Goal: Information Seeking & Learning: Learn about a topic

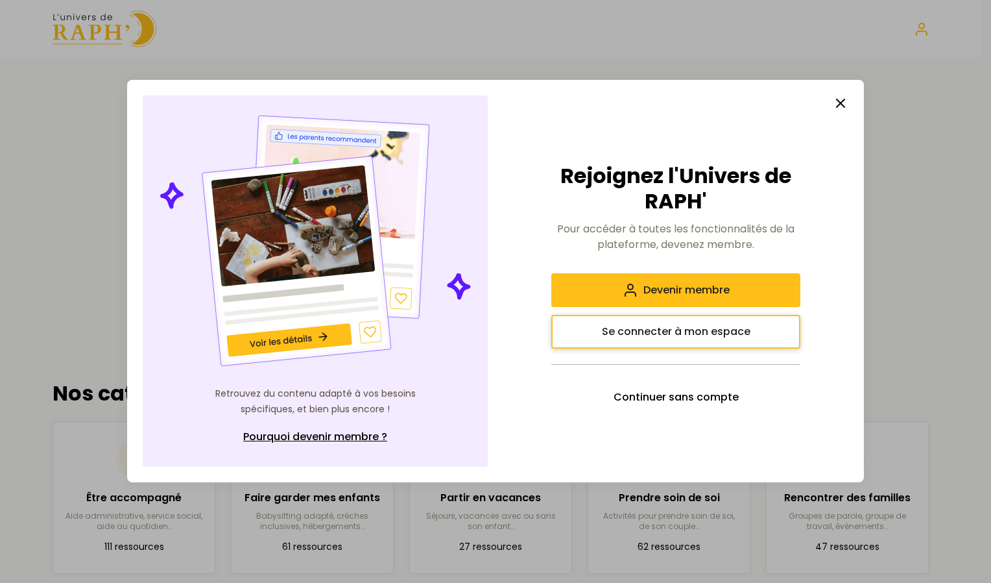
click at [724, 334] on span "Se connecter à mon espace" at bounding box center [676, 332] width 149 height 16
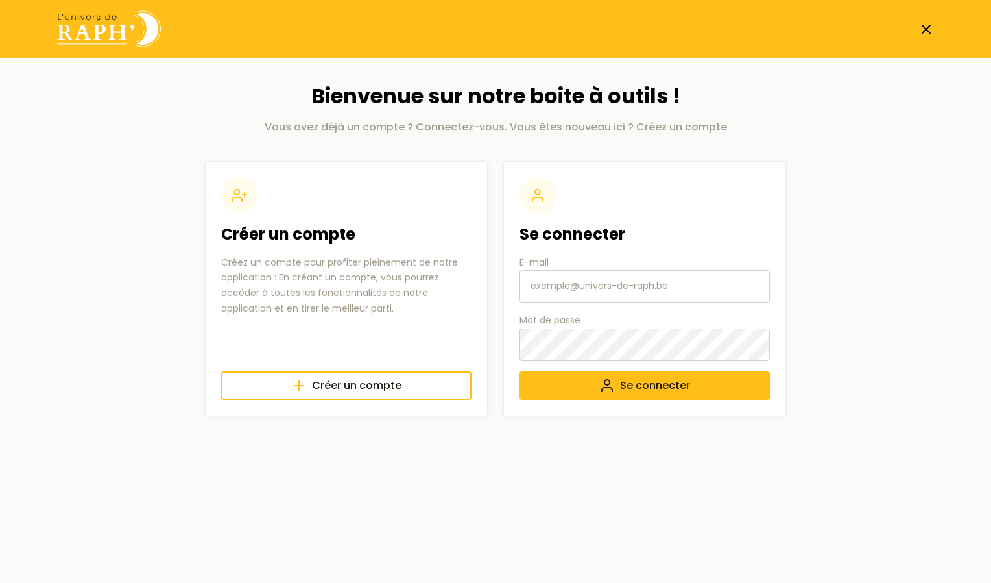
click at [568, 289] on input "E-mail" at bounding box center [645, 286] width 250 height 32
click at [616, 385] on button "Se connecter" at bounding box center [645, 385] width 250 height 29
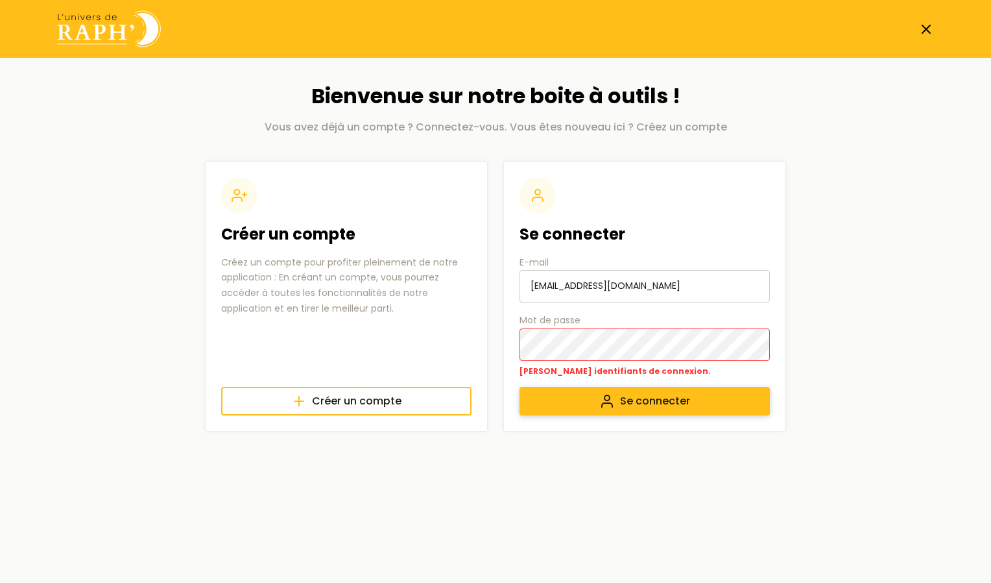
click at [669, 399] on span "Se connecter" at bounding box center [655, 401] width 70 height 16
drag, startPoint x: 657, startPoint y: 283, endPoint x: 636, endPoint y: 283, distance: 20.1
click at [636, 283] on input "[EMAIL_ADDRESS][DOMAIN_NAME]" at bounding box center [645, 286] width 250 height 32
click at [617, 402] on button "Se connecter" at bounding box center [645, 401] width 250 height 29
click at [658, 298] on input "luniversderaph@gmail.be" at bounding box center [645, 286] width 250 height 32
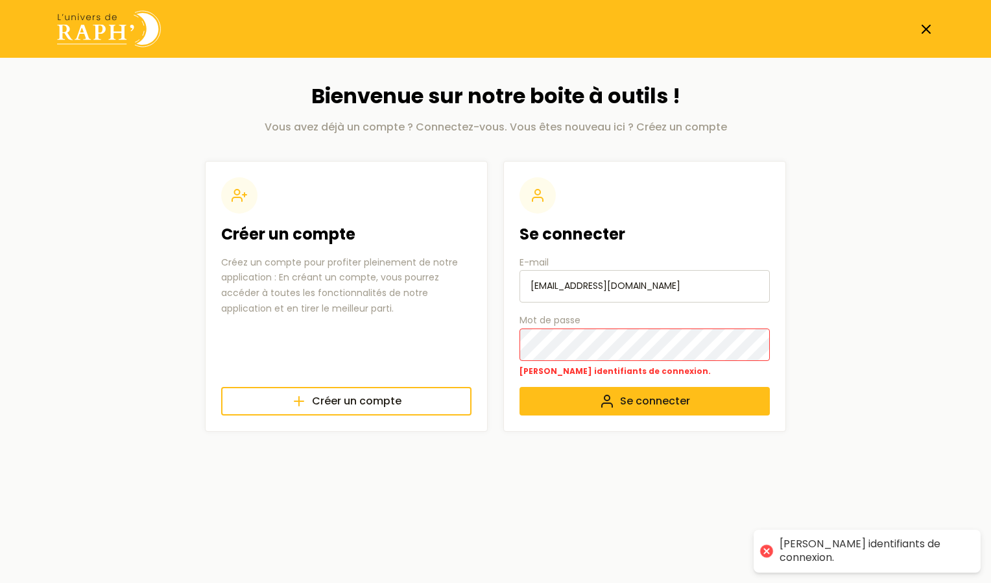
type input "luniversderaph@gmail.com"
click at [482, 344] on section "Créer un compte Créez un compte pour profiter pleinement de notre application :…" at bounding box center [495, 296] width 581 height 271
click at [599, 404] on button "Se connecter" at bounding box center [645, 401] width 250 height 29
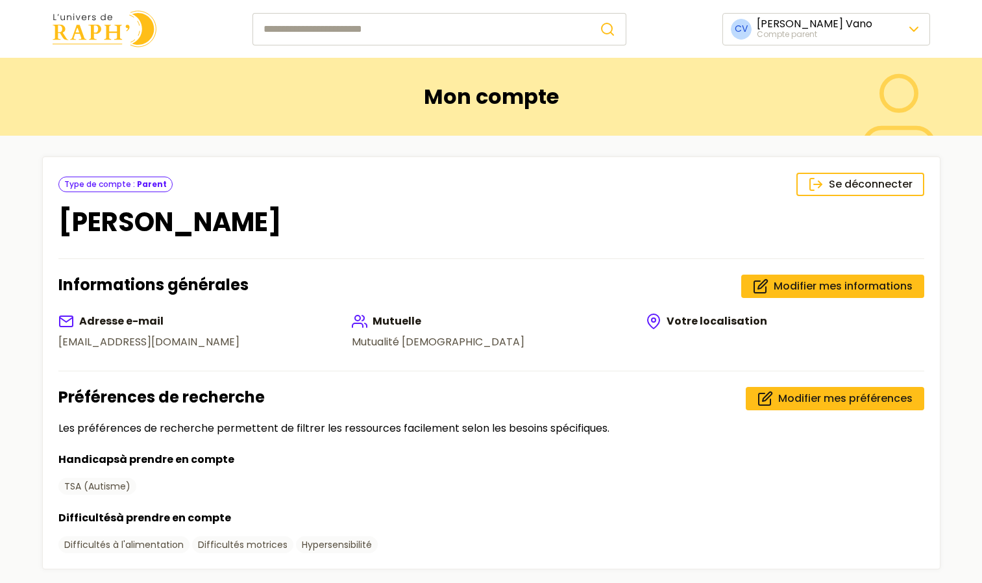
click at [296, 29] on input "search" at bounding box center [420, 29] width 337 height 32
click at [303, 24] on input "search" at bounding box center [420, 29] width 337 height 32
click at [200, 81] on div at bounding box center [236, 97] width 366 height 52
click at [757, 27] on html "CV Clara Vano Compte parent Mon compte Se déconnecter Type de compte : Parent C…" at bounding box center [491, 434] width 982 height 869
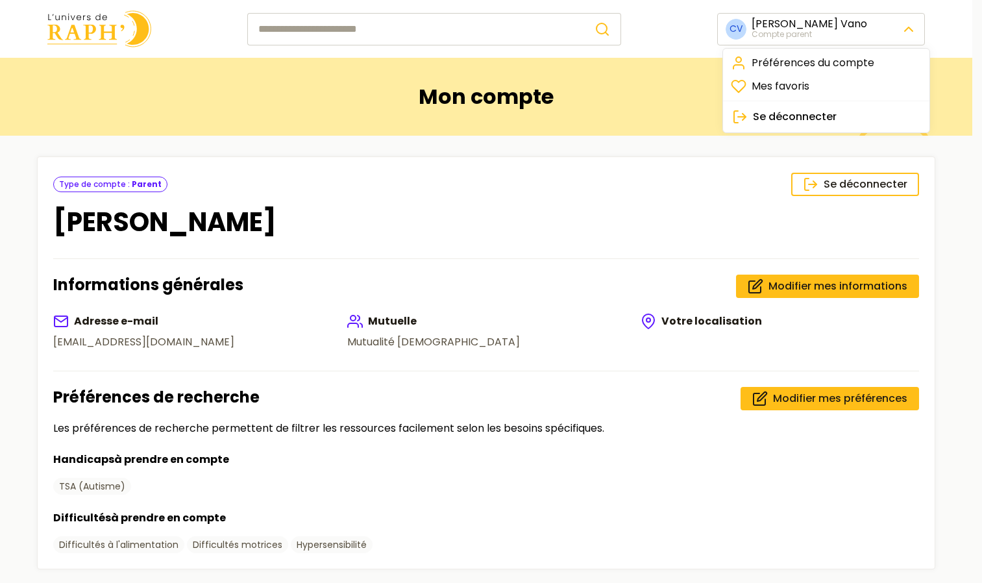
click at [360, 80] on html "CV [PERSON_NAME] Compte parent Mon compte Se déconnecter Type de compte : Paren…" at bounding box center [491, 434] width 982 height 869
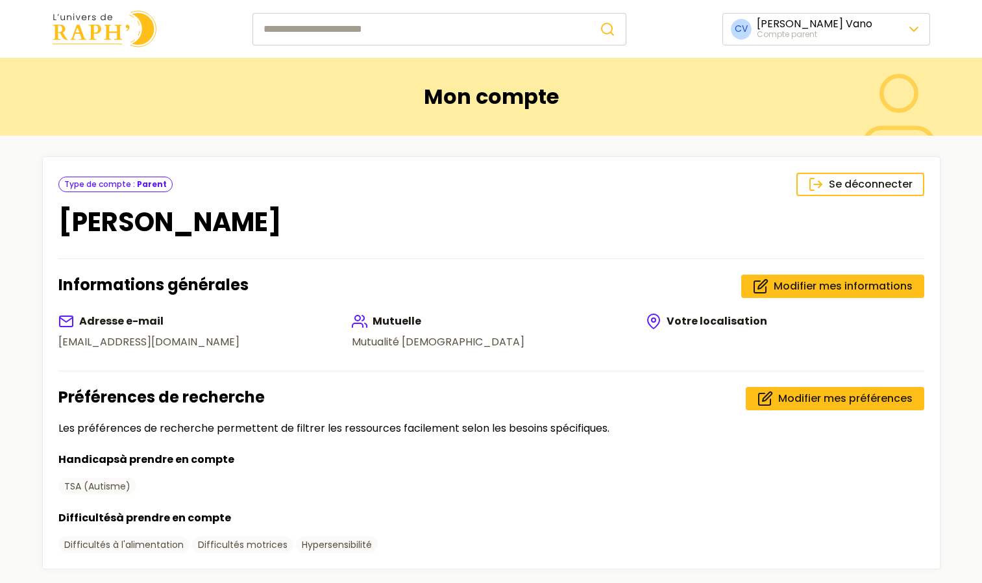
click at [333, 26] on input "search" at bounding box center [420, 29] width 337 height 32
click at [307, 29] on input "search" at bounding box center [420, 29] width 337 height 32
type input "***"
click at [589, 13] on button "submit" at bounding box center [607, 29] width 37 height 32
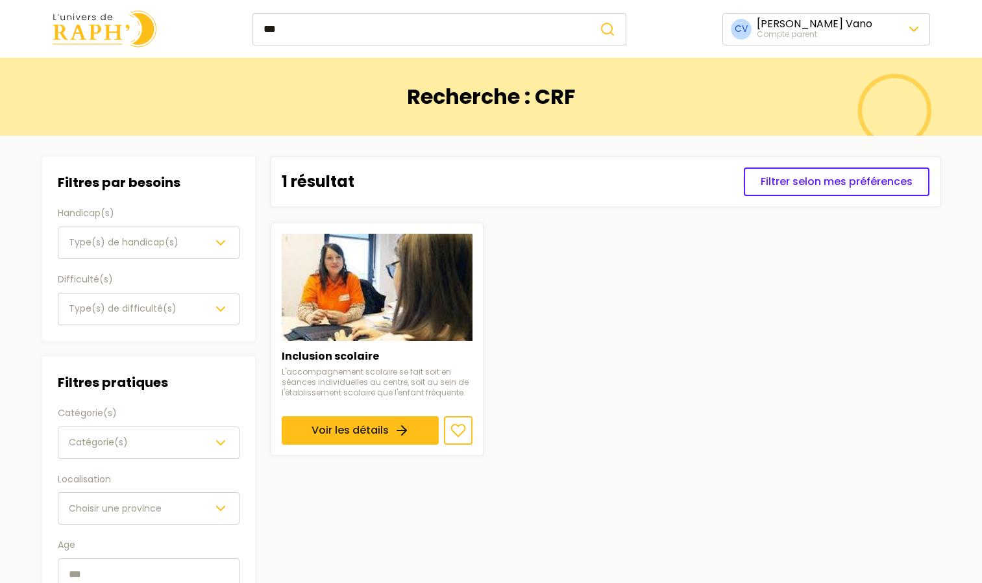
drag, startPoint x: 317, startPoint y: 23, endPoint x: 278, endPoint y: 27, distance: 39.1
click at [278, 27] on input "***" at bounding box center [420, 29] width 337 height 32
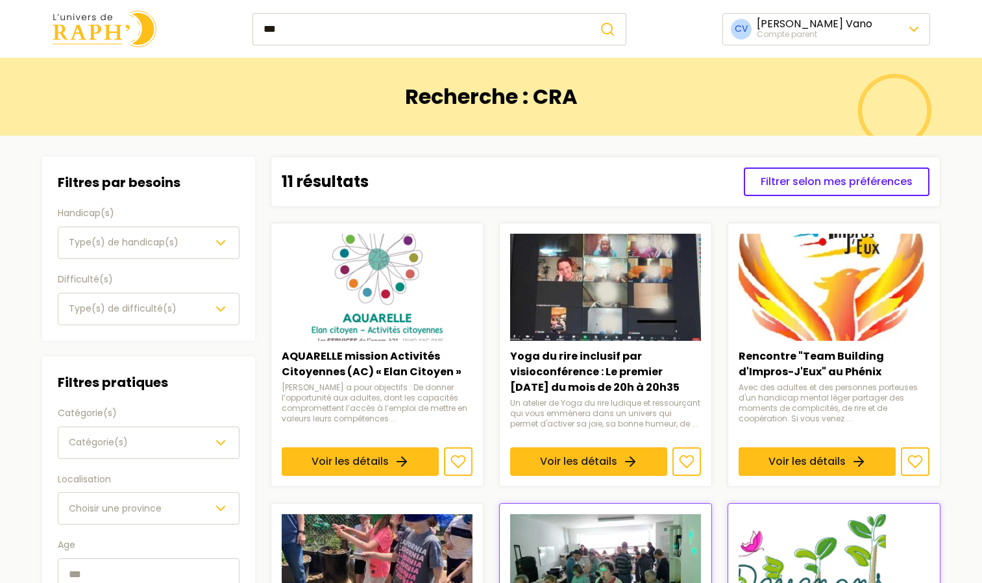
type input "***"
click at [589, 13] on button "submit" at bounding box center [607, 29] width 37 height 32
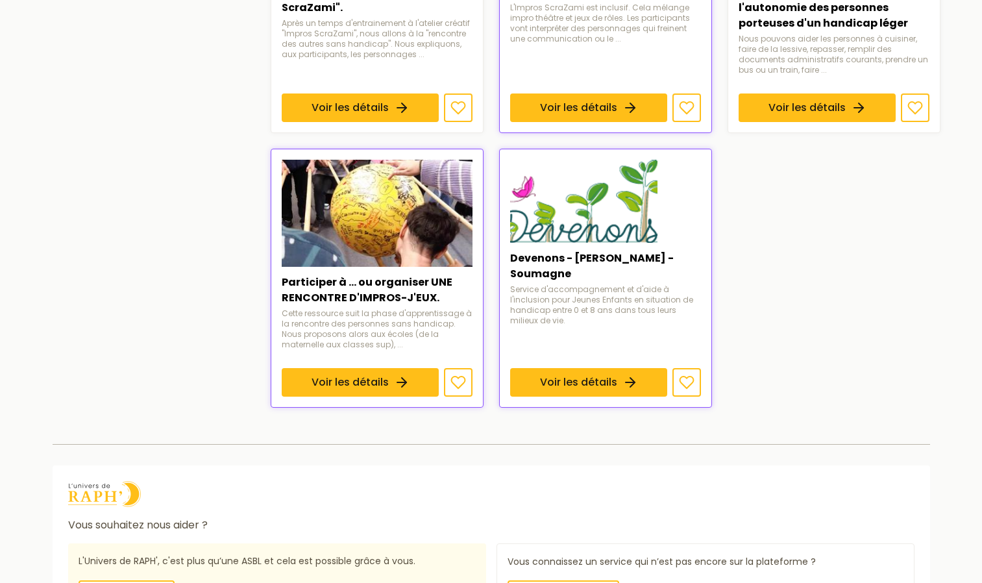
scroll to position [931, 0]
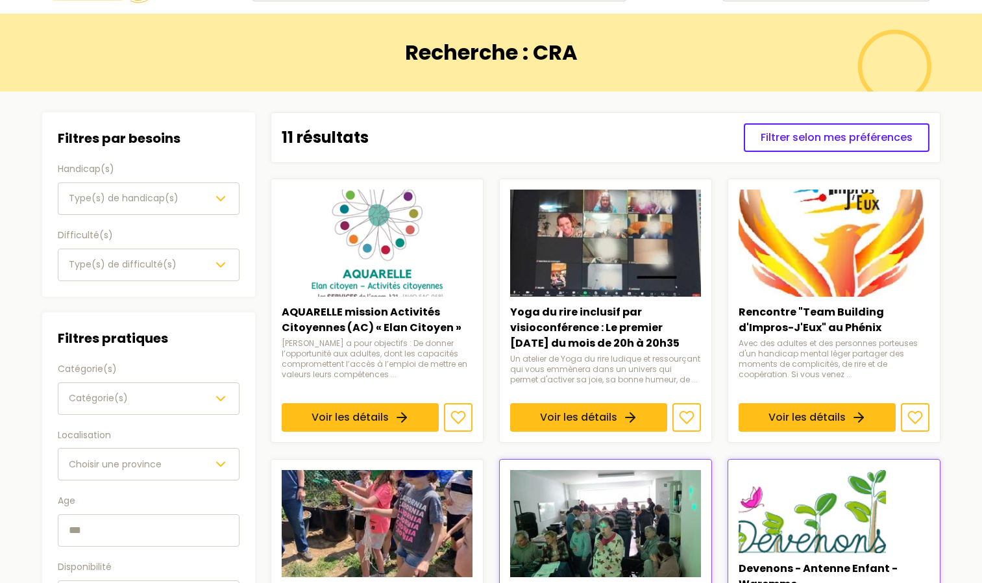
scroll to position [0, 0]
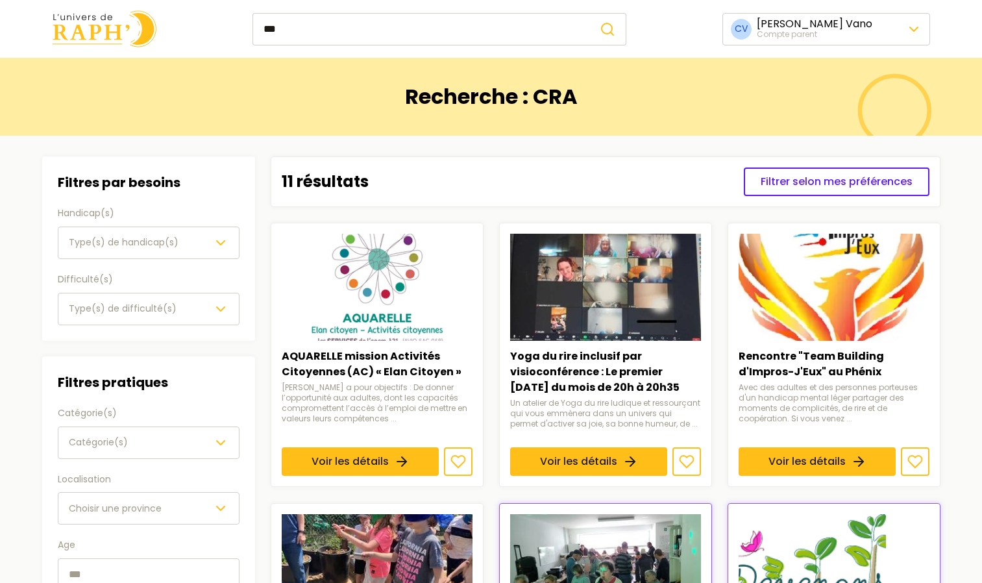
click at [329, 29] on input "***" at bounding box center [420, 29] width 337 height 32
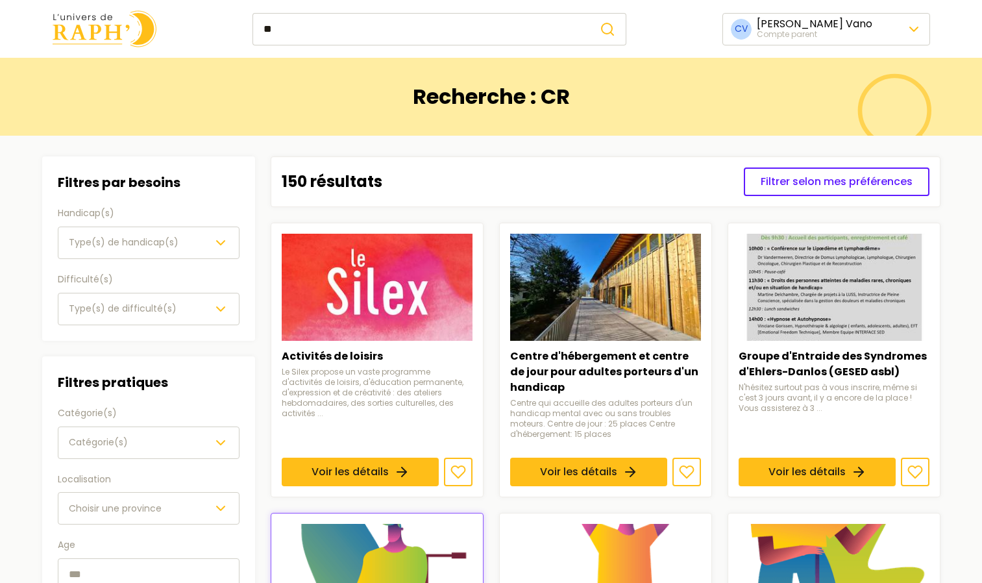
type input "*"
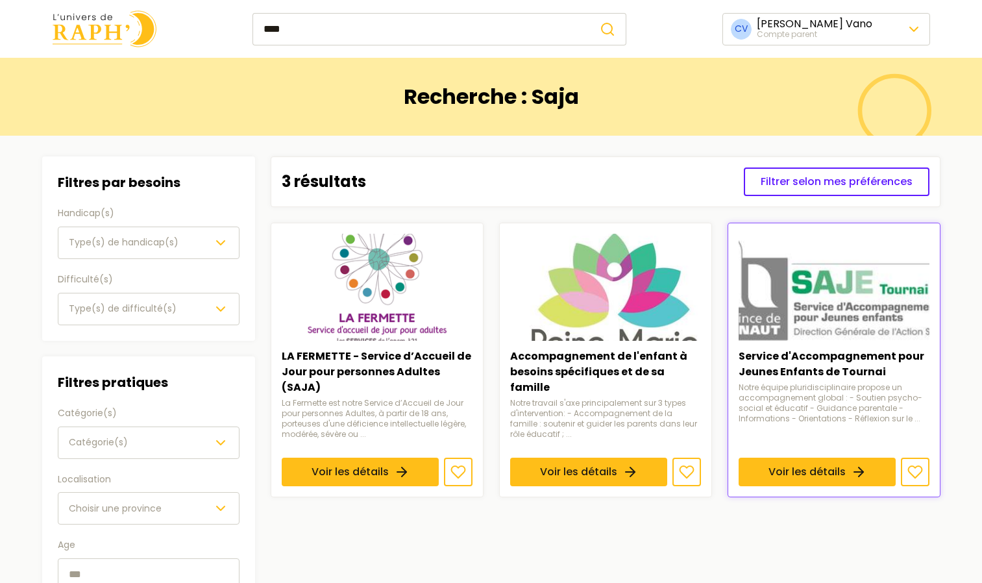
type input "****"
click at [589, 13] on button "submit" at bounding box center [607, 29] width 37 height 32
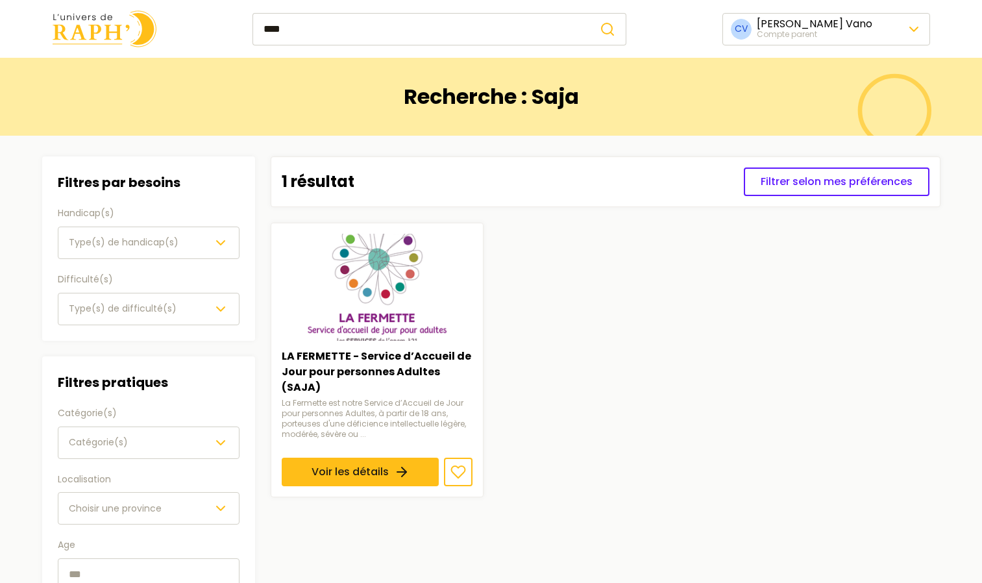
click at [370, 32] on input "****" at bounding box center [420, 29] width 337 height 32
click at [589, 13] on button "submit" at bounding box center [607, 29] width 37 height 32
drag, startPoint x: 309, startPoint y: 23, endPoint x: 261, endPoint y: 24, distance: 48.0
click at [261, 24] on input "****" at bounding box center [420, 29] width 337 height 32
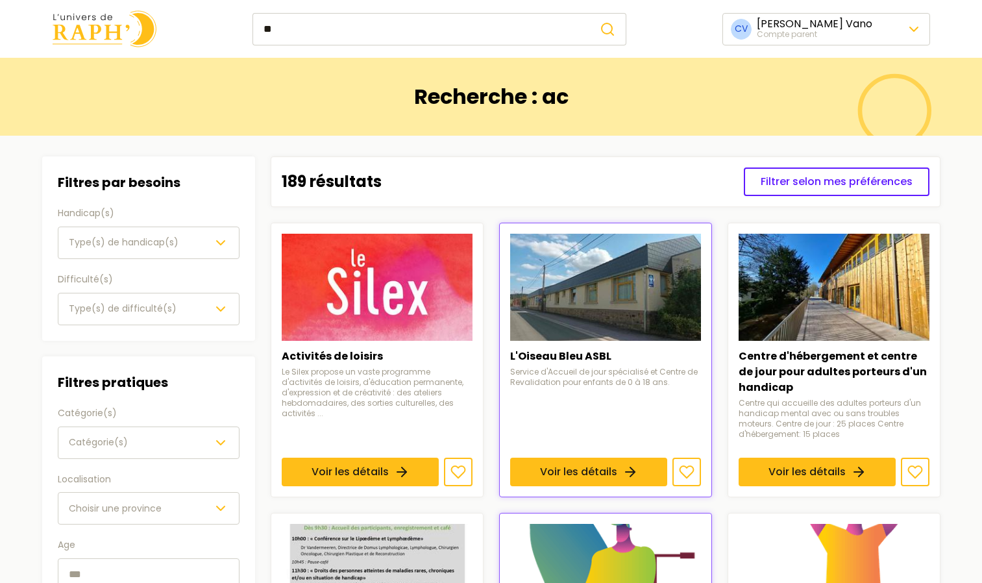
type input "*"
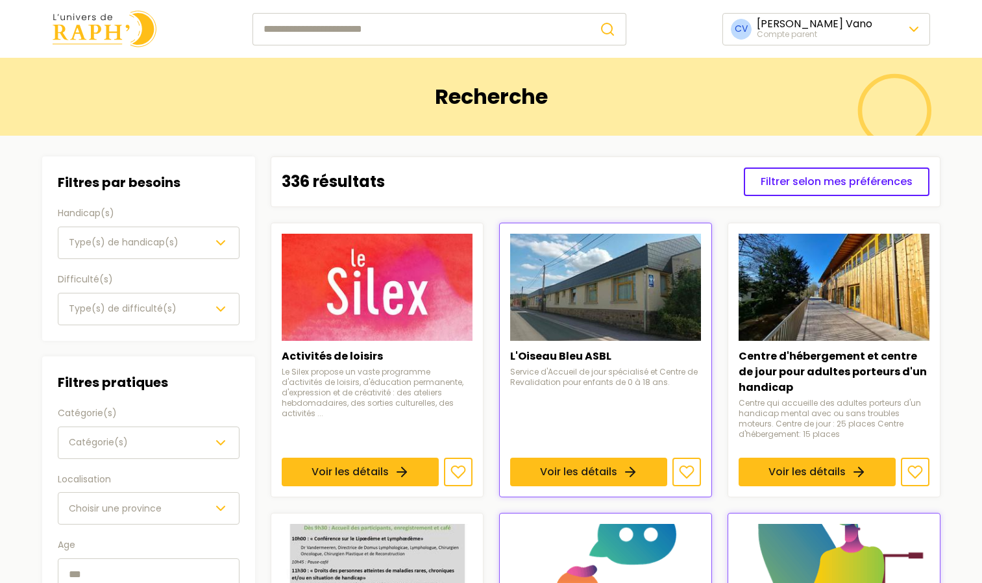
click at [160, 240] on span "Type(s) de handicap(s)" at bounding box center [124, 242] width 110 height 13
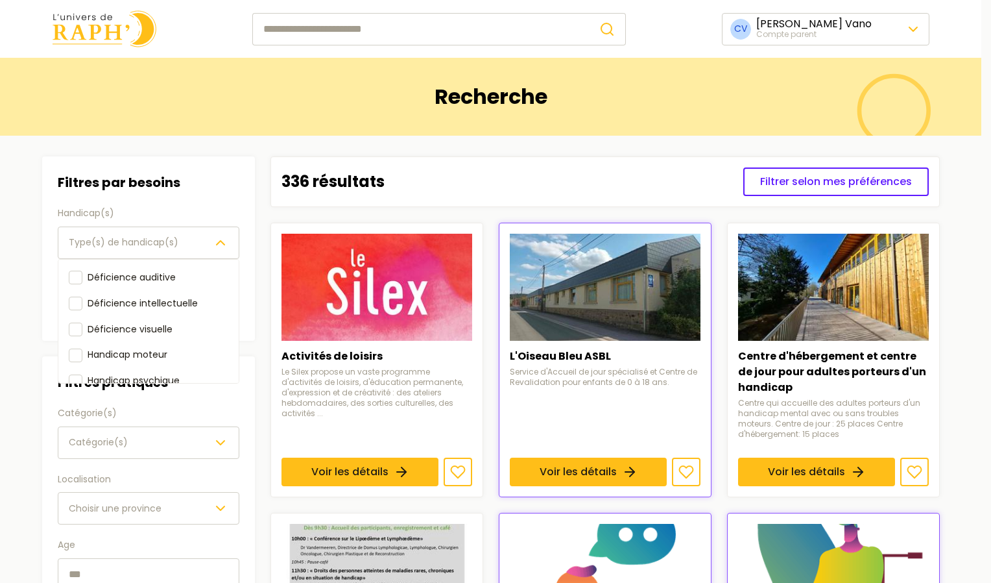
click at [170, 449] on div "Filtres par besoins Handicap(s) Type(s) de handicap(s) Déficience auditive Défi…" at bounding box center [148, 414] width 213 height 516
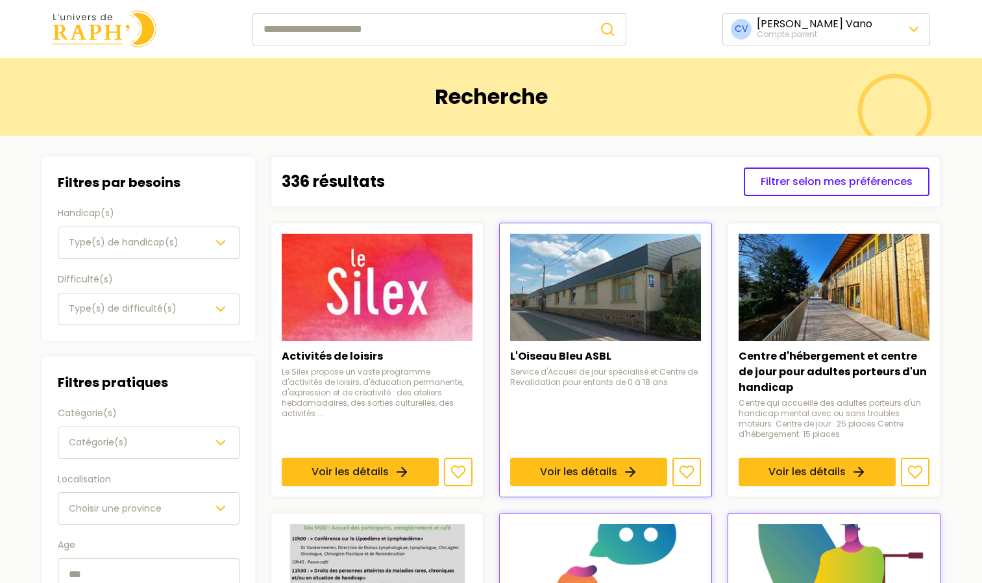
click at [143, 437] on div "Catégorie(s)" at bounding box center [149, 443] width 160 height 16
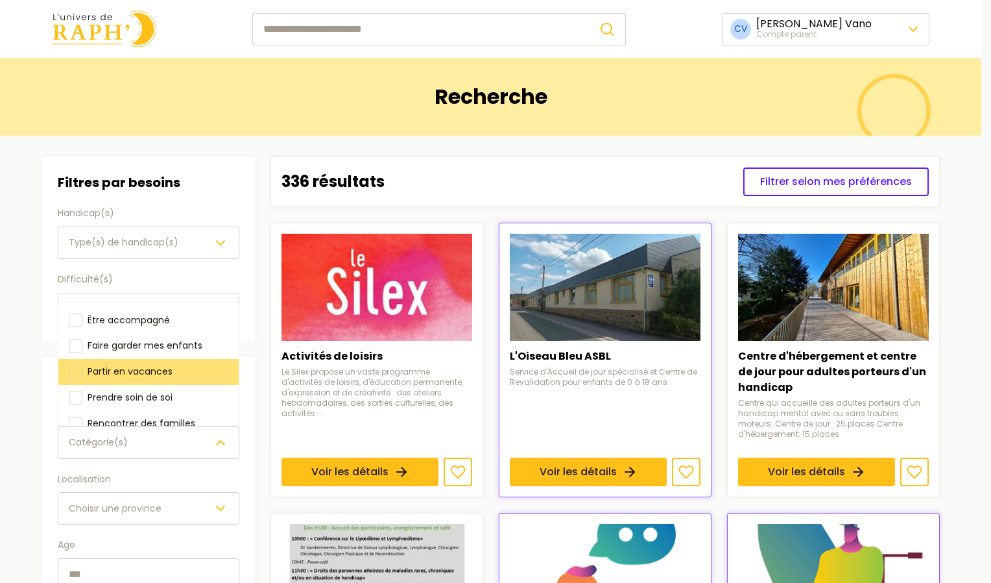
click at [69, 374] on div at bounding box center [76, 372] width 14 height 14
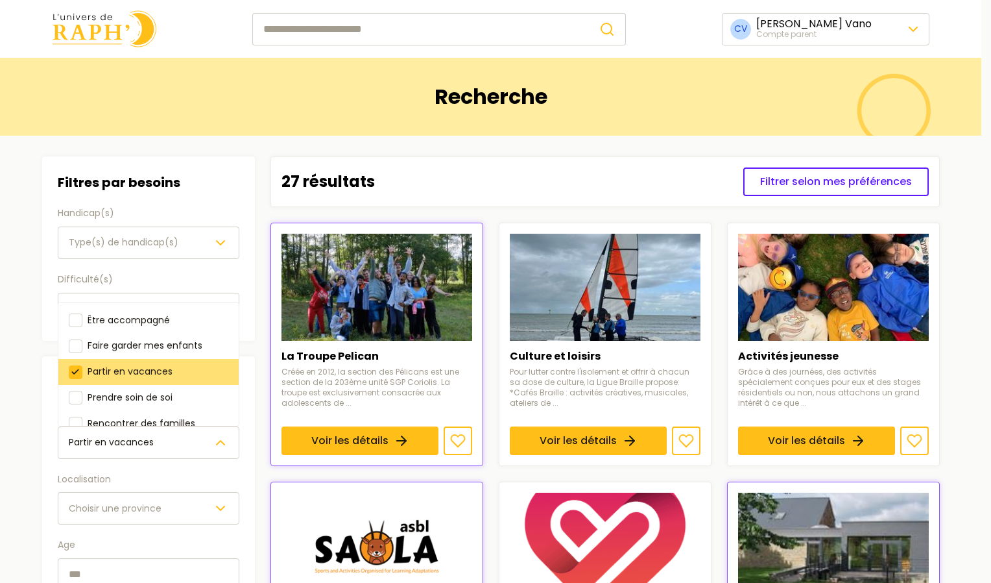
click at [73, 372] on div at bounding box center [76, 372] width 14 height 14
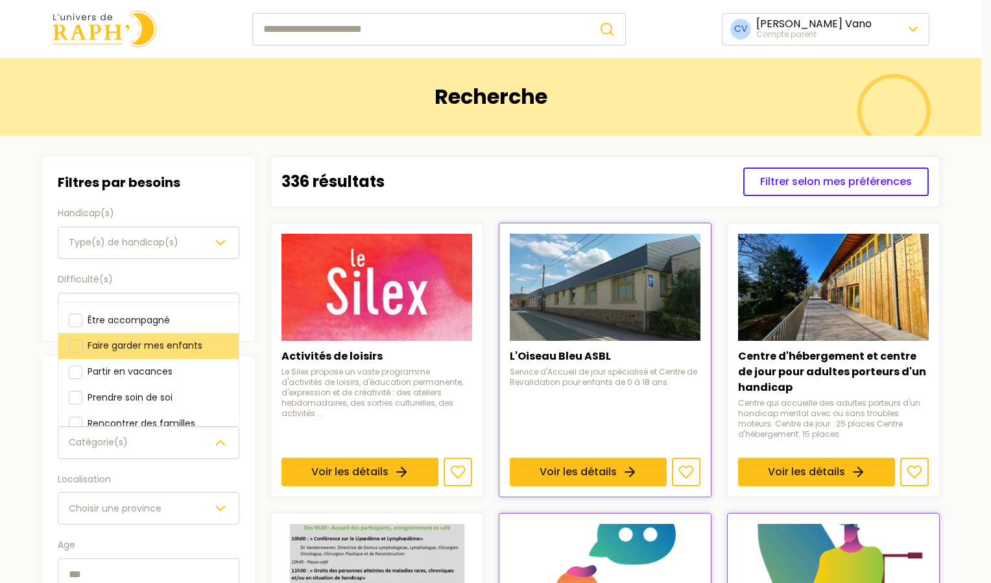
click at [69, 346] on div at bounding box center [76, 346] width 14 height 14
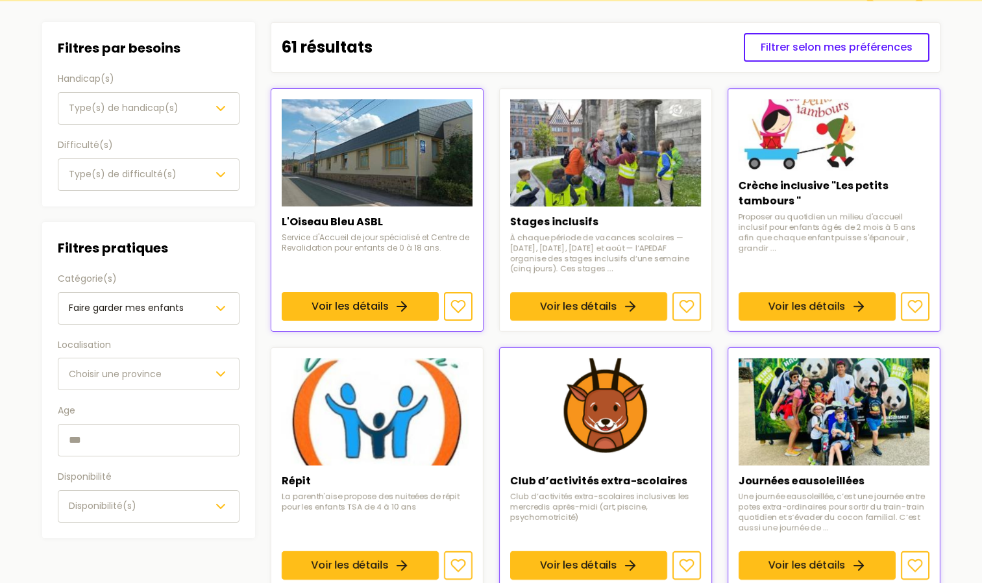
scroll to position [131, 0]
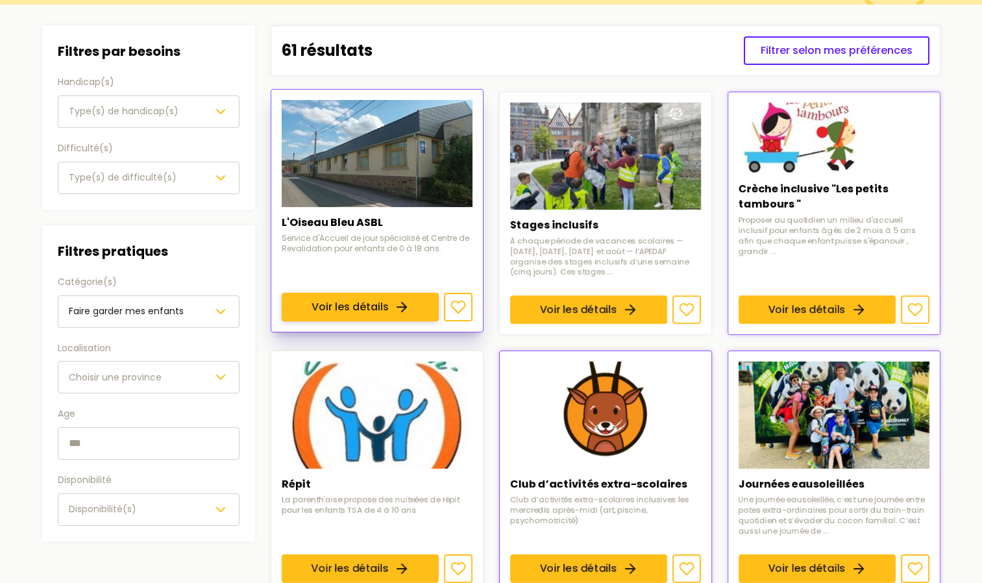
click at [345, 293] on link "Voir les détails" at bounding box center [360, 307] width 157 height 29
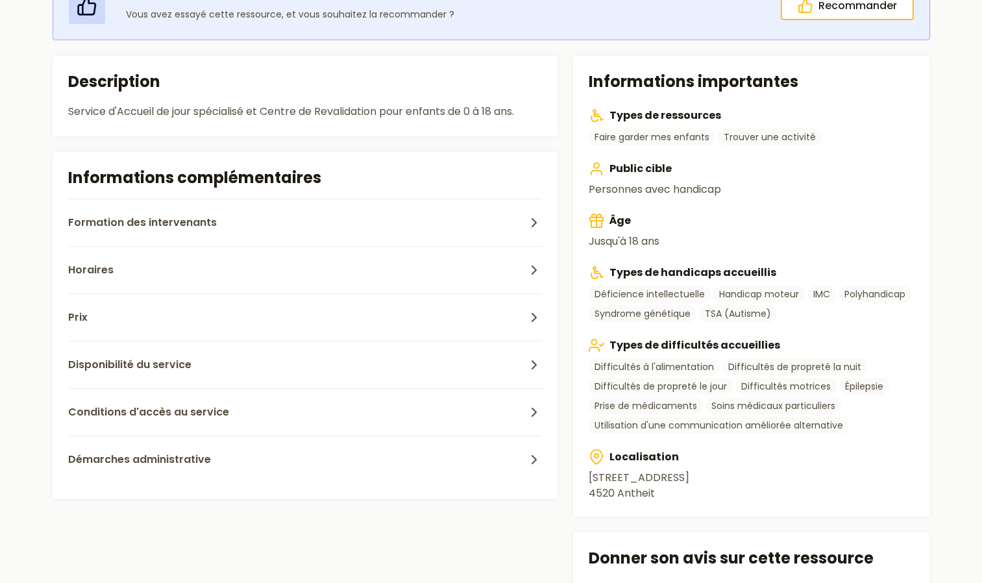
scroll to position [315, 0]
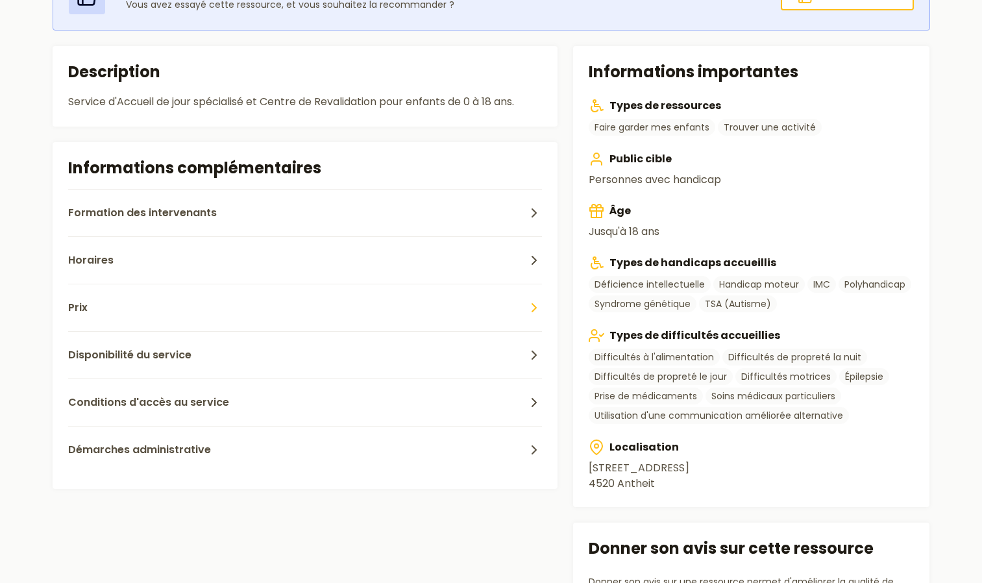
click at [79, 308] on span "Prix" at bounding box center [77, 308] width 19 height 16
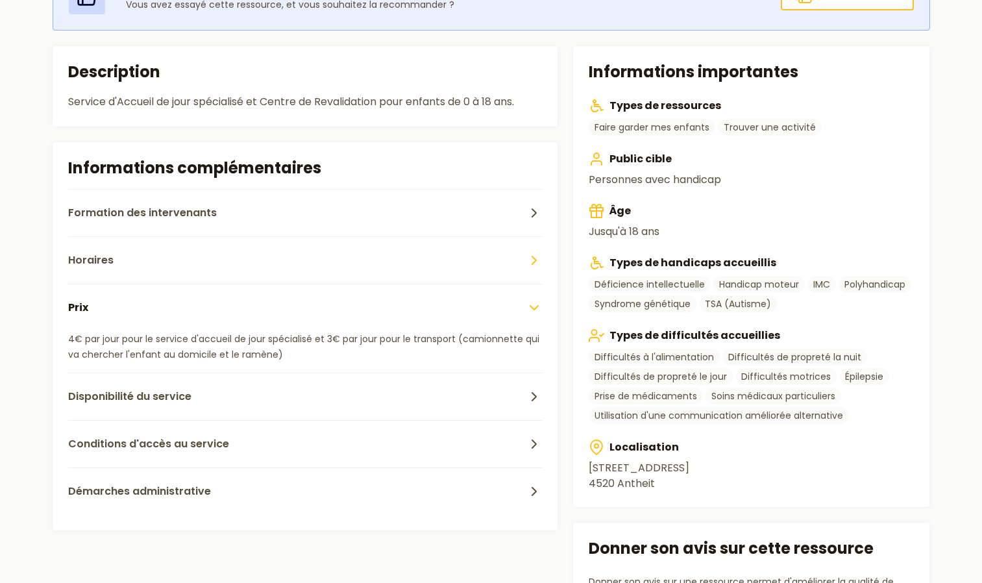
click at [95, 264] on span "Horaires" at bounding box center [90, 260] width 45 height 16
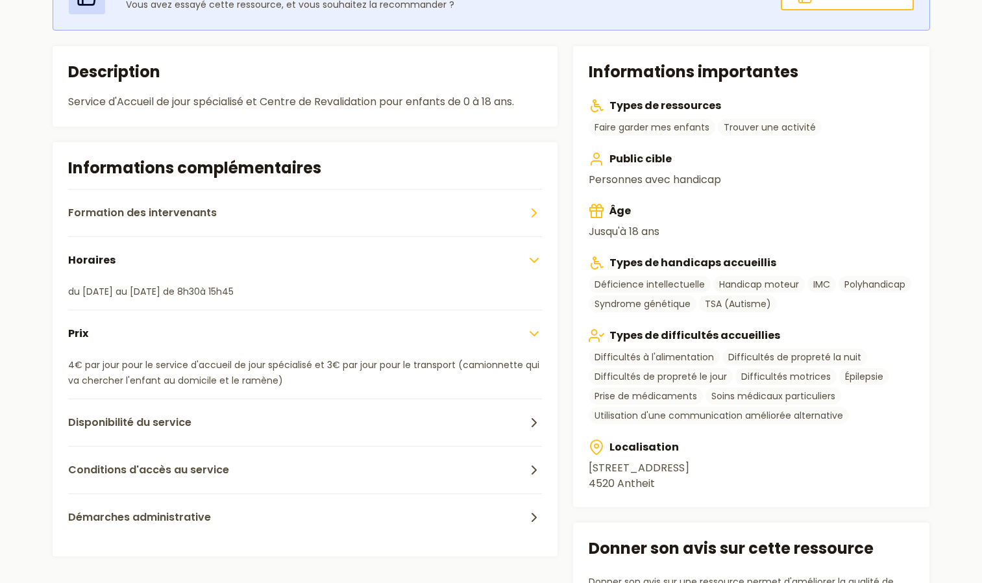
click at [93, 210] on span "Formation des intervenants" at bounding box center [142, 213] width 149 height 16
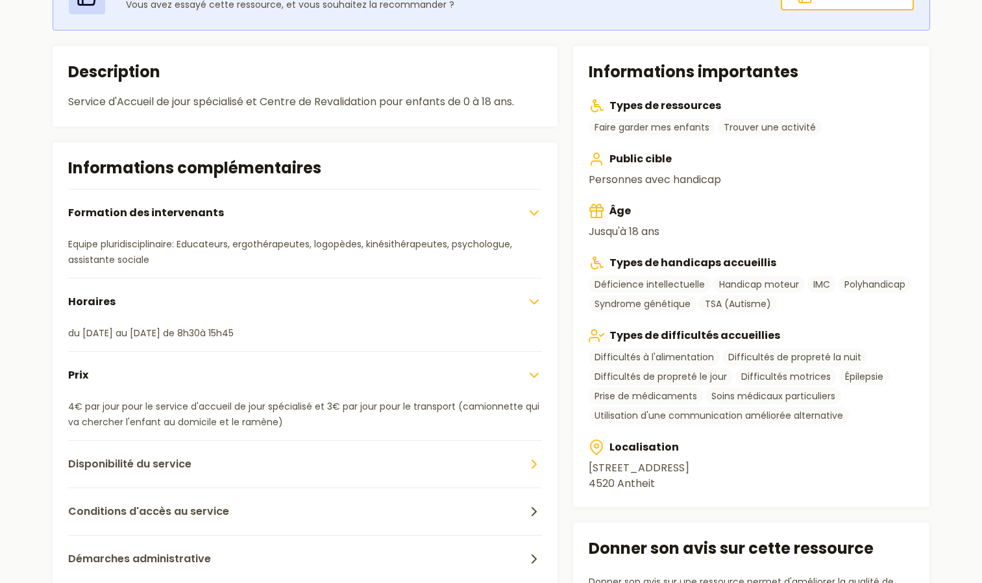
click at [109, 463] on span "Disponibilité du service" at bounding box center [129, 464] width 123 height 16
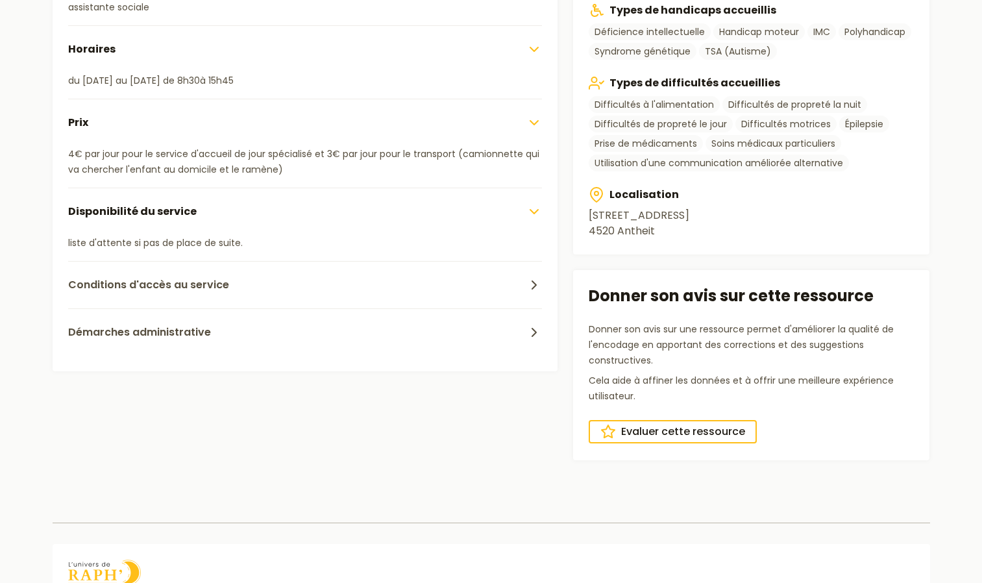
scroll to position [568, 0]
click at [133, 282] on span "Conditions d'accès au service" at bounding box center [148, 284] width 161 height 16
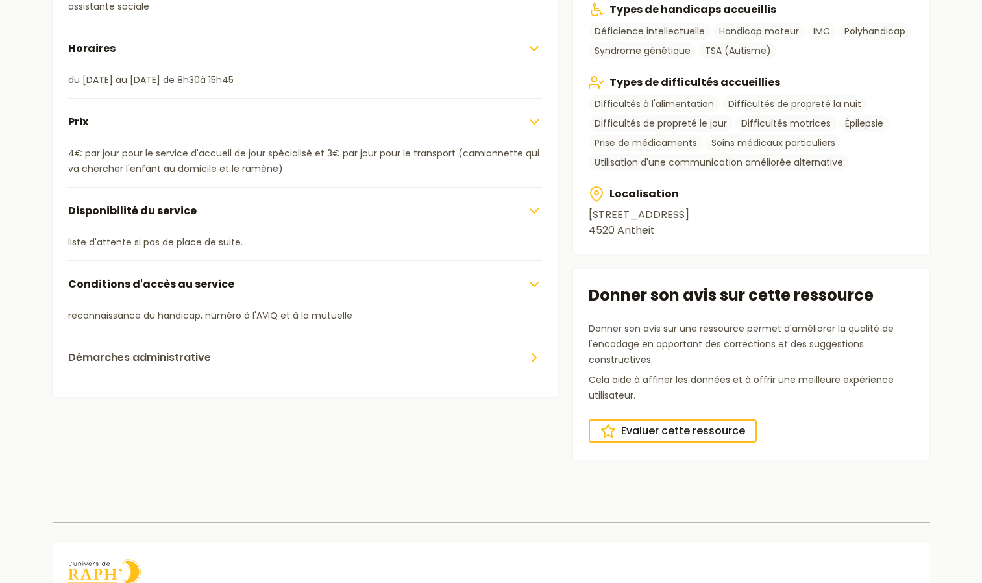
click at [154, 356] on span "Démarches administrative" at bounding box center [139, 358] width 143 height 16
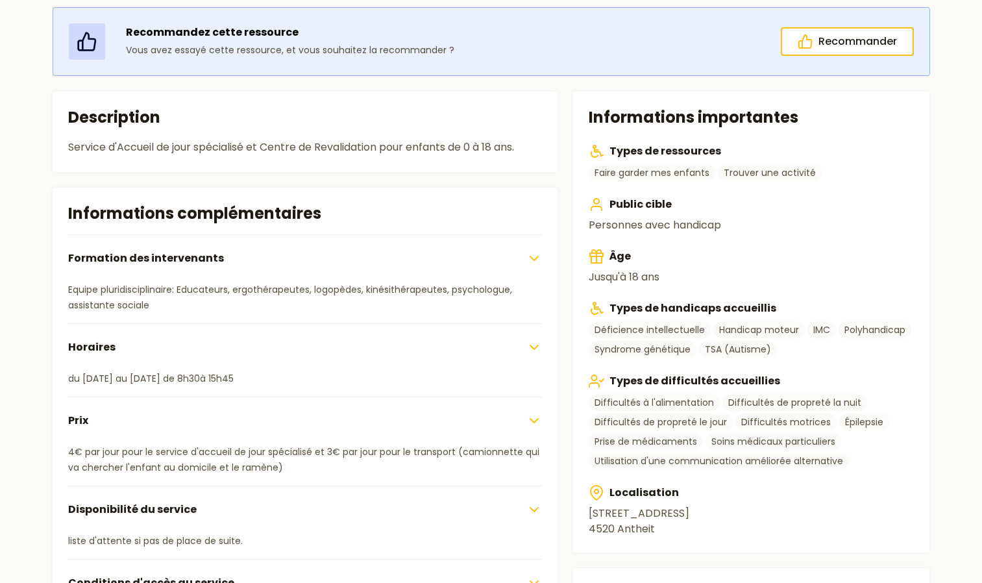
scroll to position [264, 0]
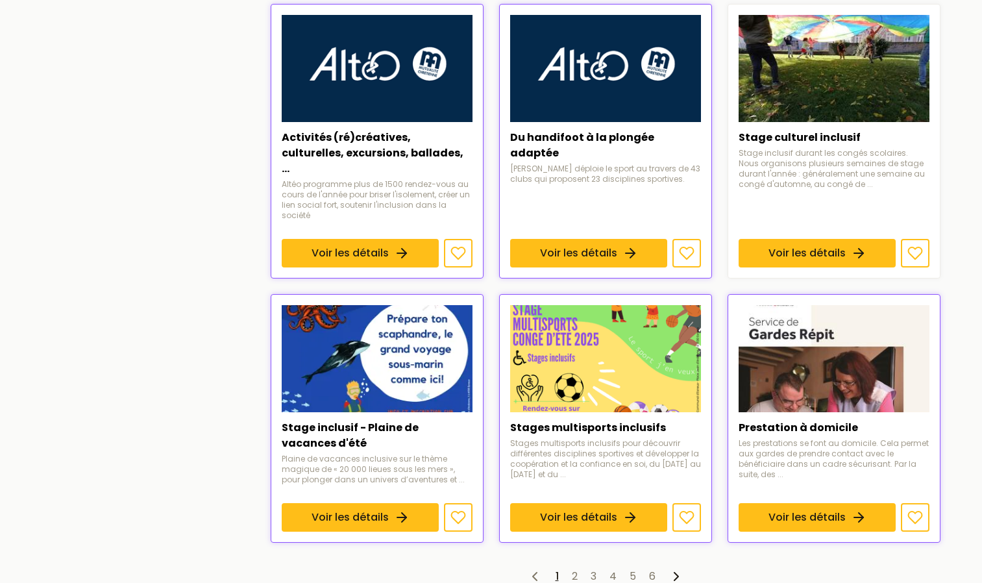
scroll to position [992, 0]
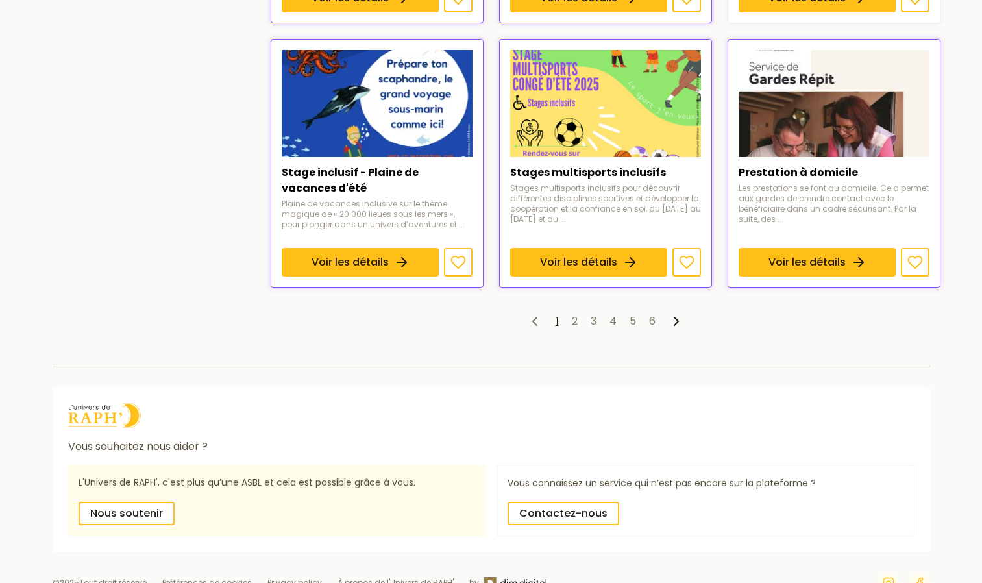
click at [569, 313] on ul "1 2 3 4 5 6" at bounding box center [606, 321] width 670 height 16
click at [574, 313] on link "2" at bounding box center [575, 320] width 6 height 15
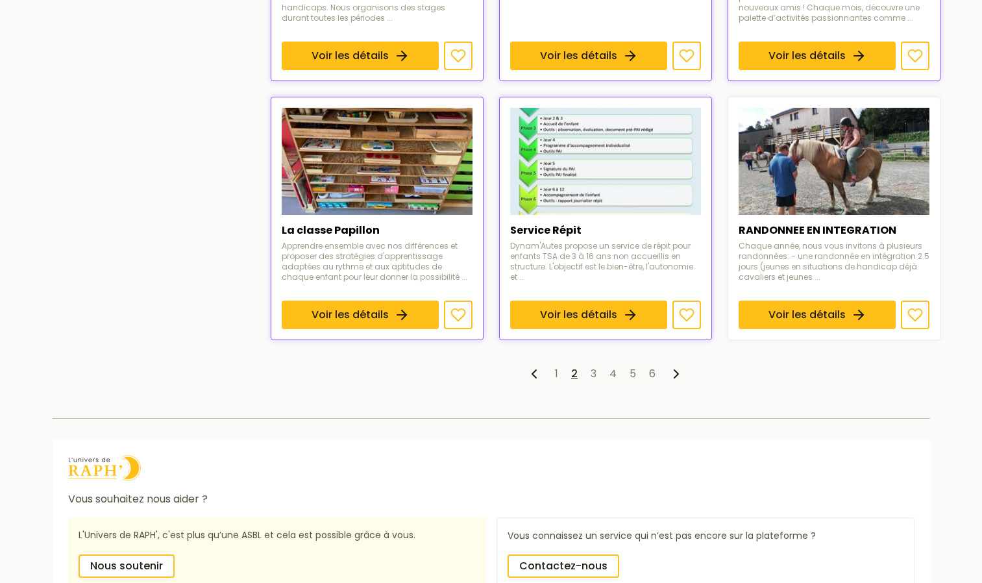
scroll to position [936, 0]
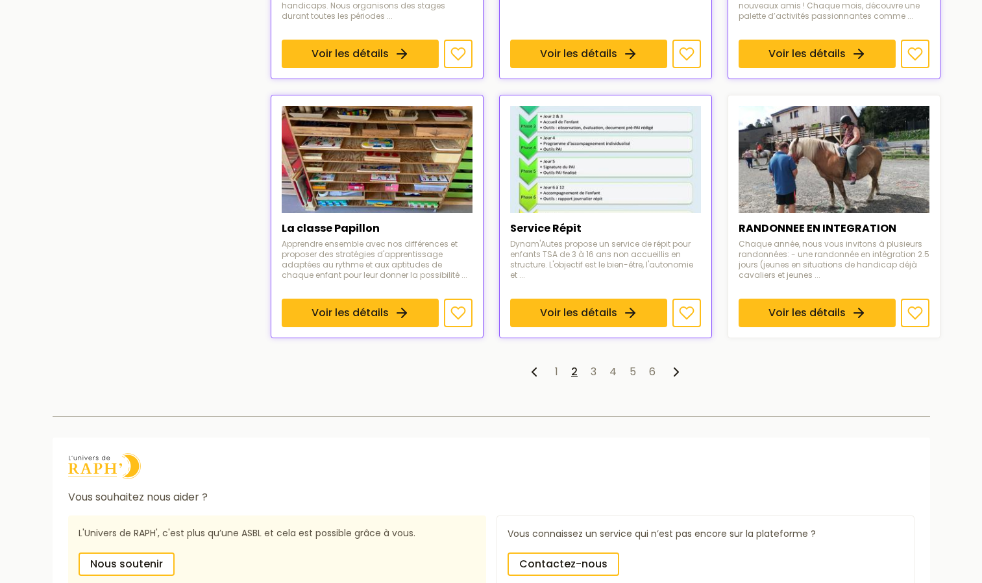
click at [588, 374] on ul "1 2 3 4 5 6" at bounding box center [606, 372] width 670 height 16
click at [594, 374] on link "3" at bounding box center [593, 371] width 6 height 15
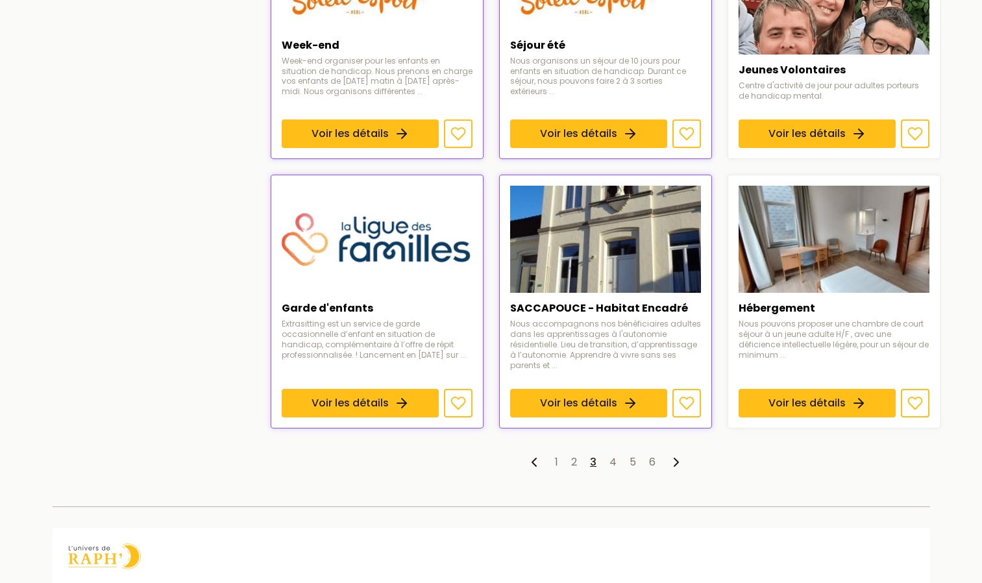
scroll to position [864, 0]
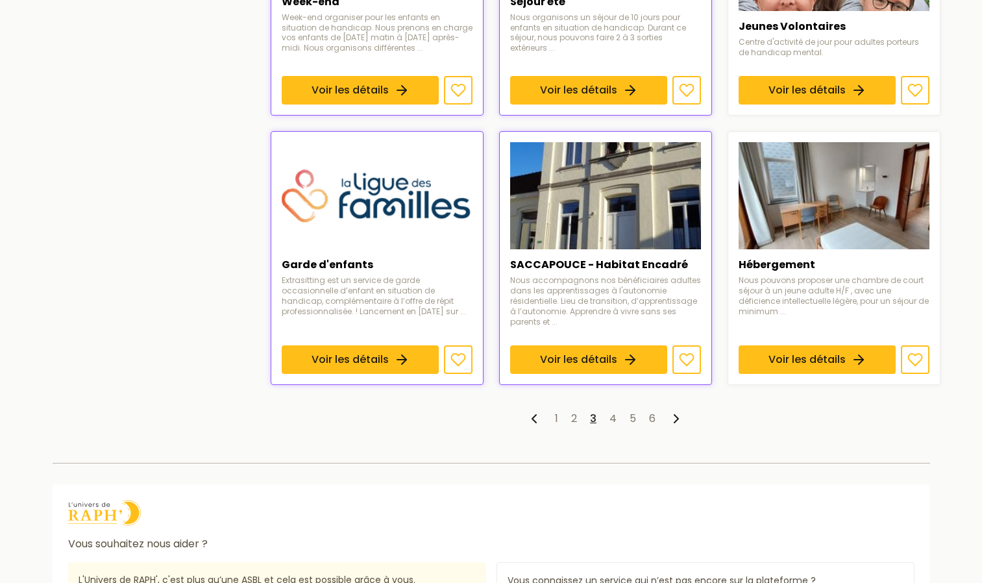
click at [604, 411] on ul "1 2 3 4 5 6" at bounding box center [606, 419] width 670 height 16
click at [609, 411] on ul "1 2 3 4 5 6" at bounding box center [606, 419] width 670 height 16
click at [612, 411] on link "4" at bounding box center [612, 418] width 7 height 15
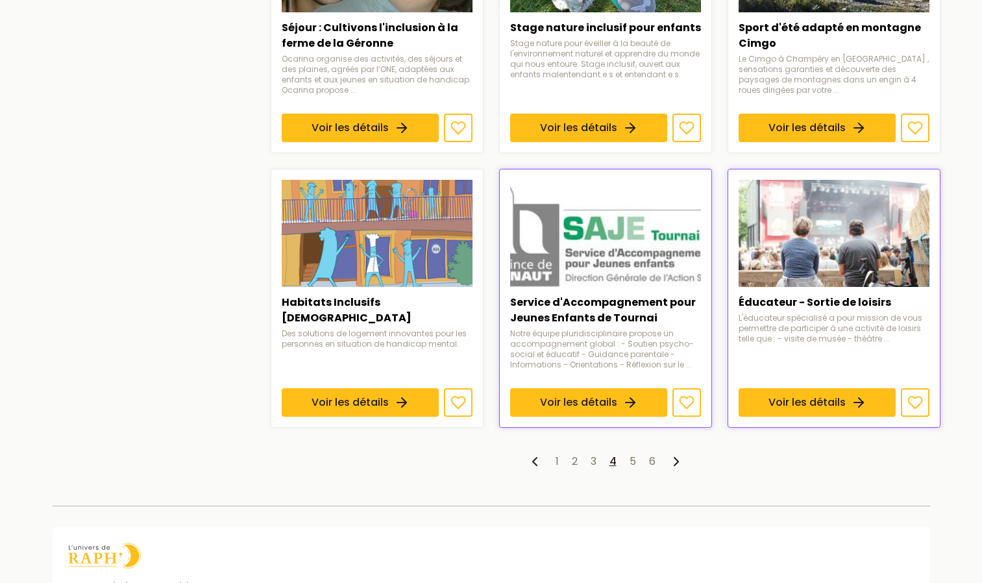
scroll to position [913, 0]
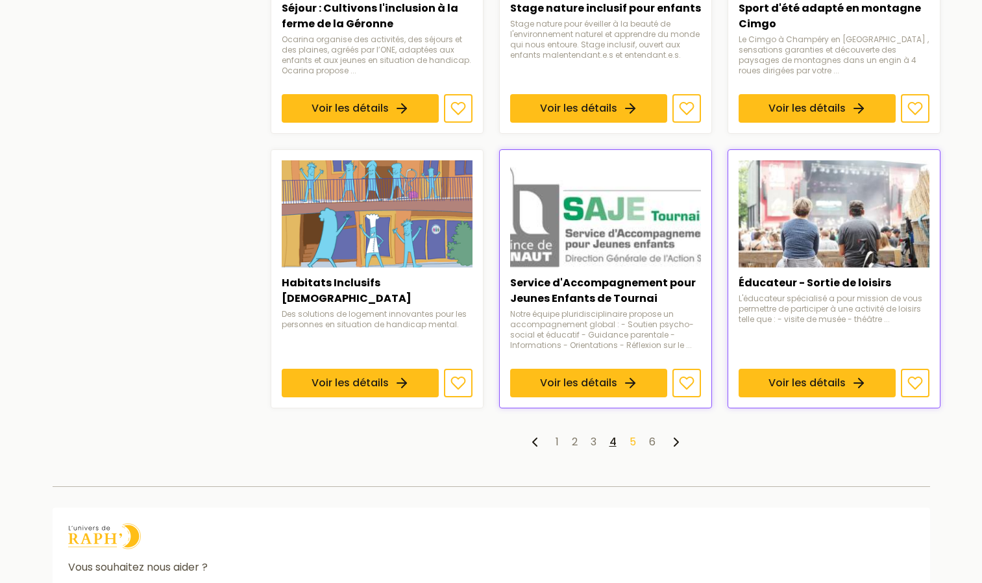
click at [634, 444] on link "5" at bounding box center [632, 441] width 6 height 15
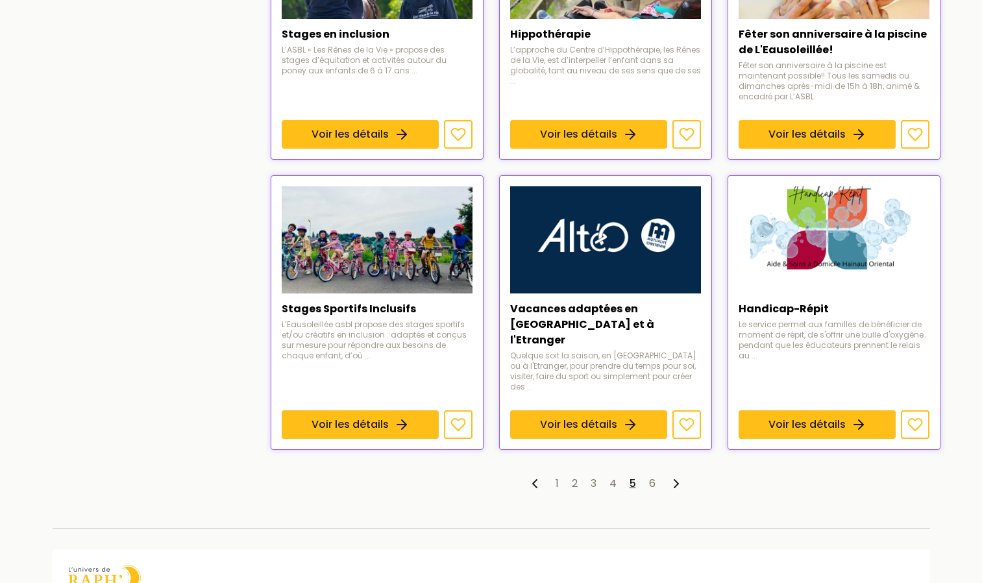
scroll to position [871, 0]
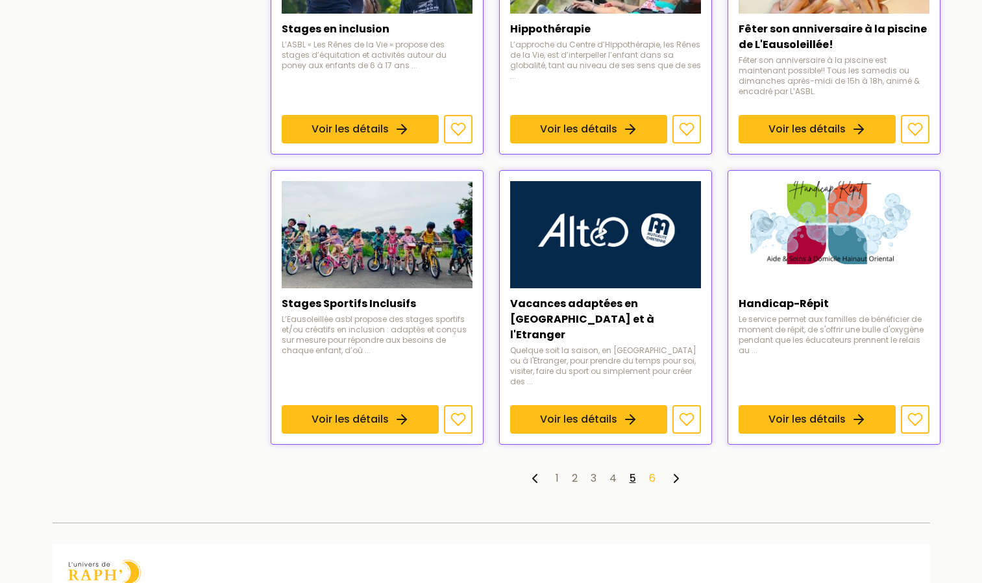
click at [653, 470] on link "6" at bounding box center [652, 477] width 6 height 15
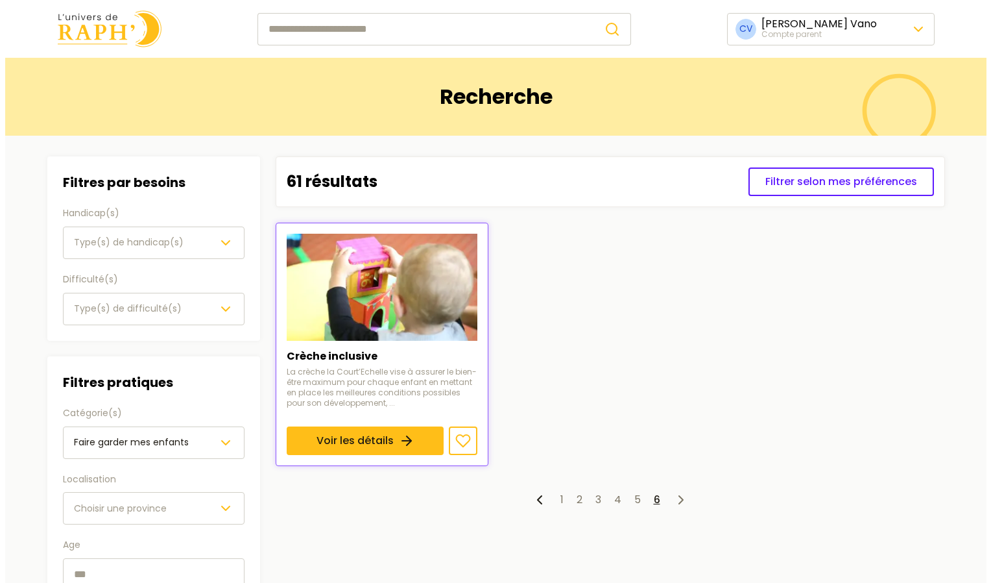
scroll to position [369, 0]
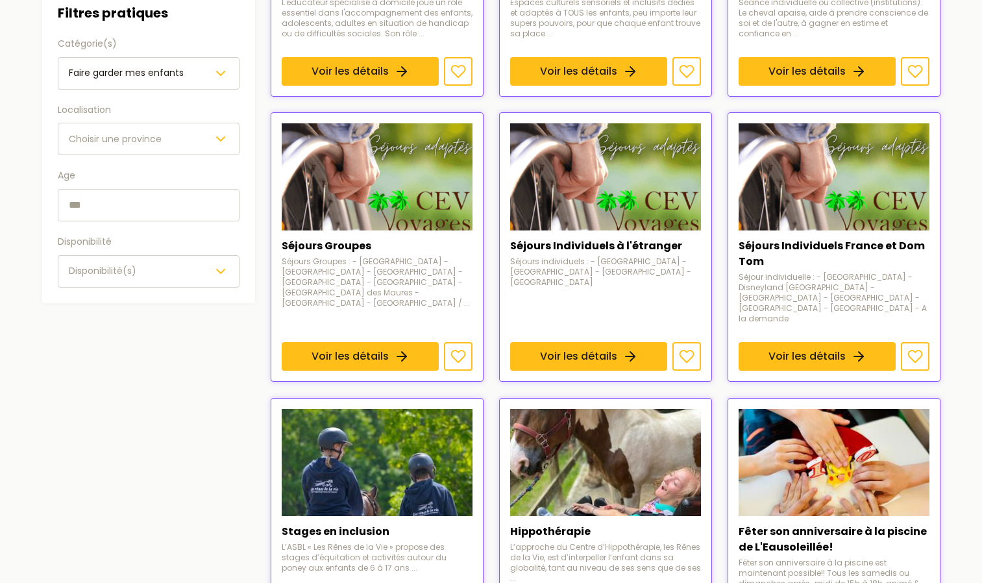
click at [127, 204] on input "text" at bounding box center [149, 205] width 182 height 32
click at [121, 77] on span "Faire garder mes enfants" at bounding box center [126, 72] width 115 height 13
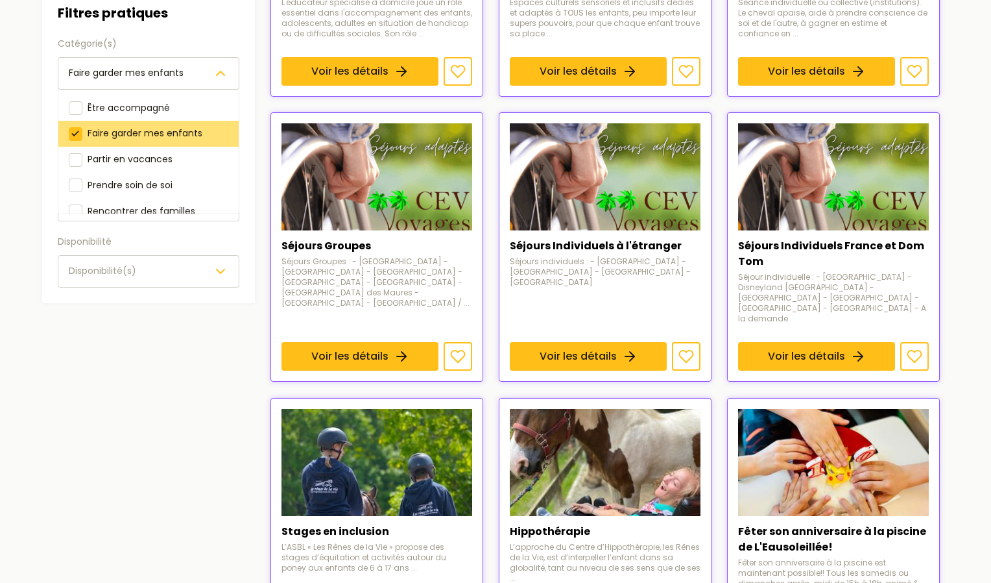
click at [75, 132] on div at bounding box center [76, 134] width 14 height 14
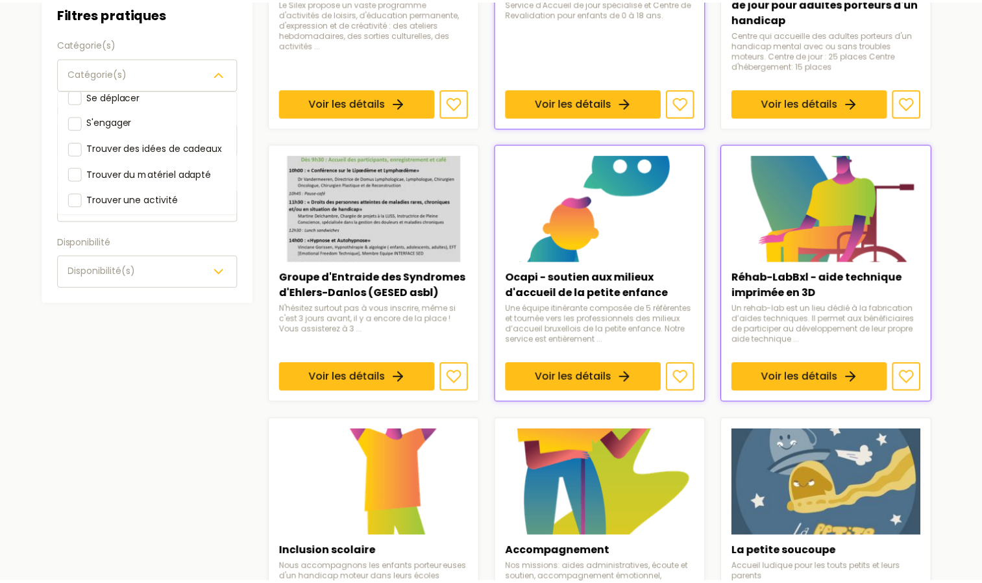
scroll to position [160, 0]
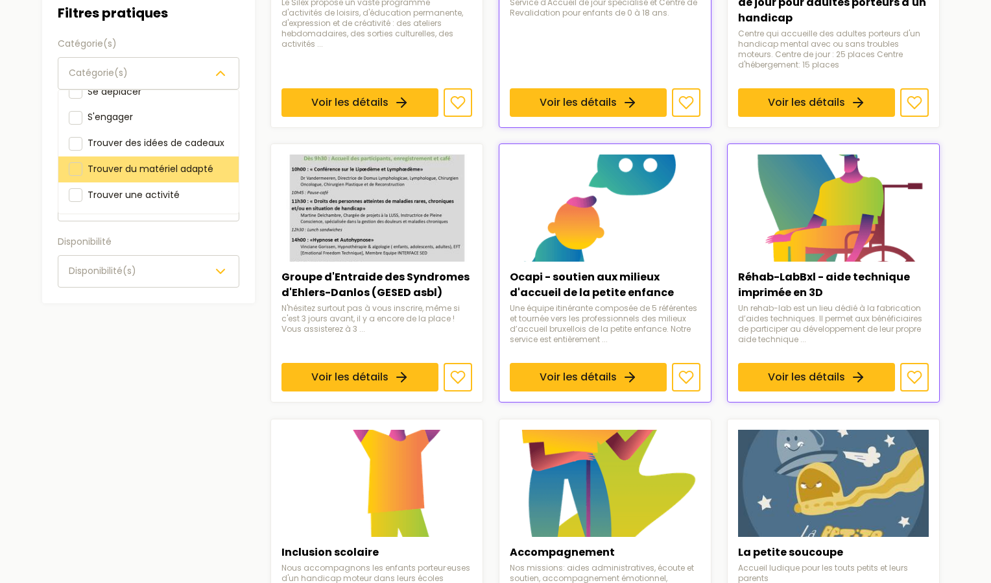
click at [73, 169] on div at bounding box center [76, 169] width 14 height 14
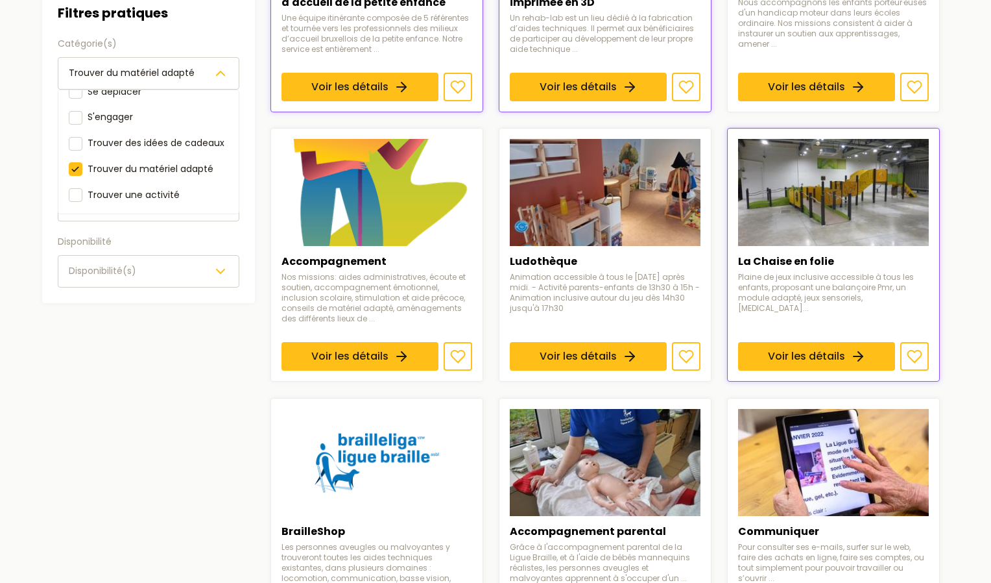
click at [115, 340] on aside "Filtres Filtres par besoins Handicap(s) Type(s) de handicap(s) Difficulté(s) Ty…" at bounding box center [148, 369] width 213 height 1165
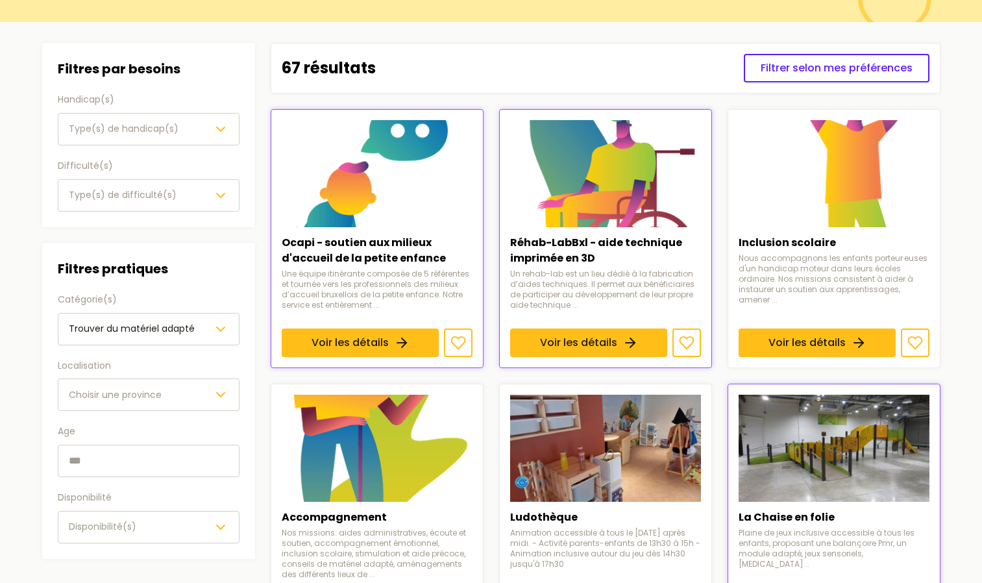
scroll to position [106, 0]
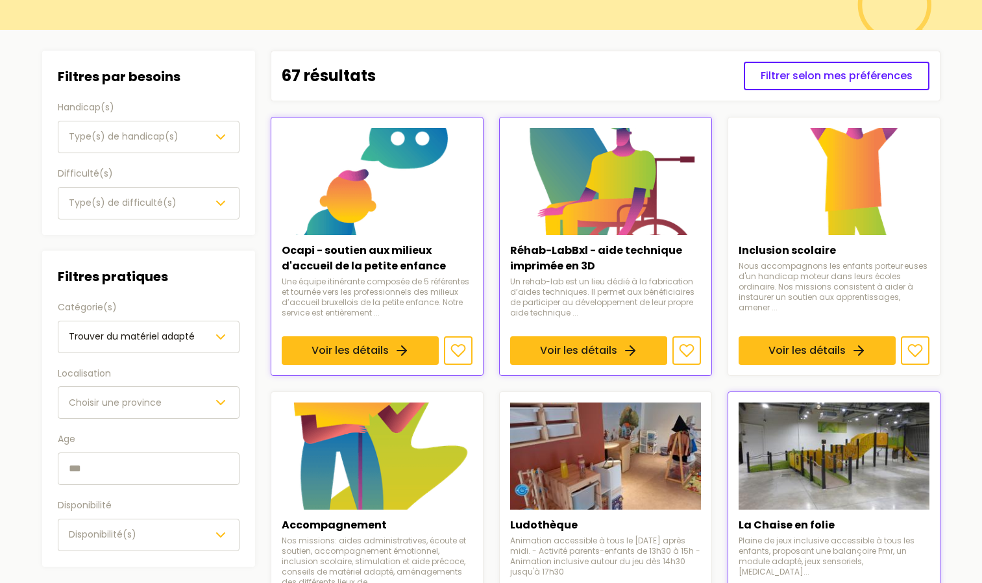
click at [136, 400] on span "Choisir une province" at bounding box center [115, 402] width 93 height 13
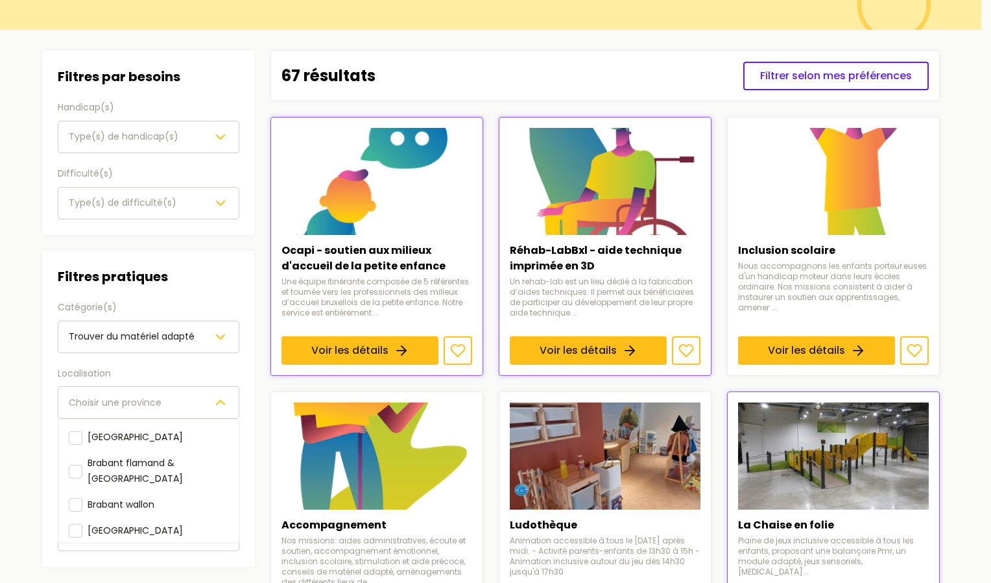
click at [3, 372] on main "Recherche Filtres Filtres par besoins Handicap(s) Type(s) de handicap(s) Diffic…" at bounding box center [491, 594] width 982 height 1284
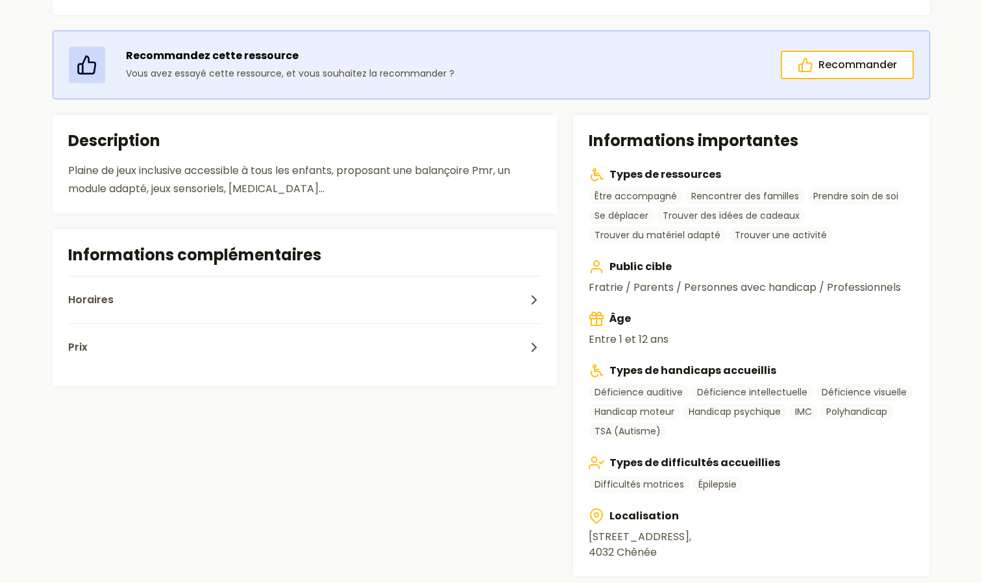
scroll to position [1, 0]
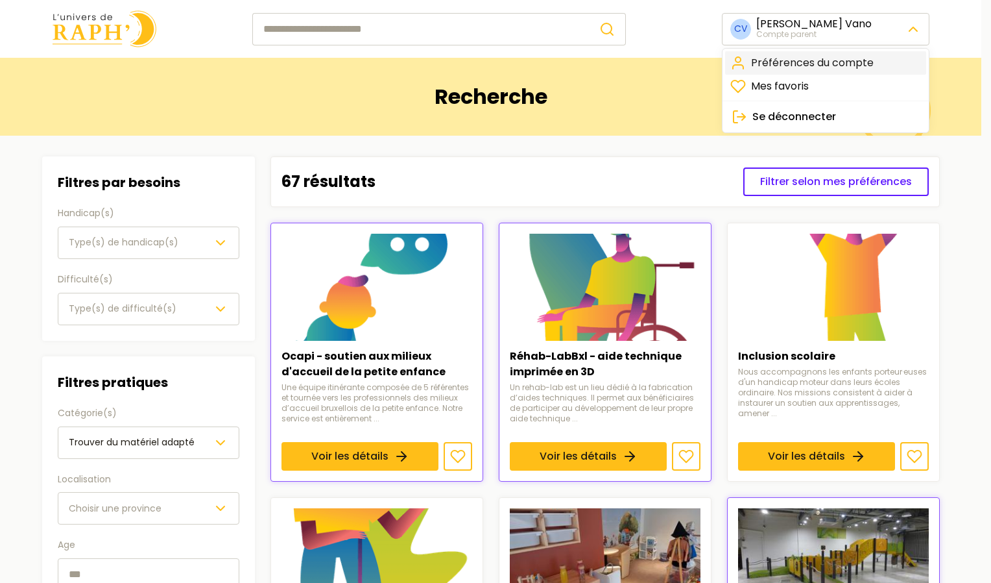
click at [868, 60] on link "Préférences du compte" at bounding box center [825, 62] width 201 height 23
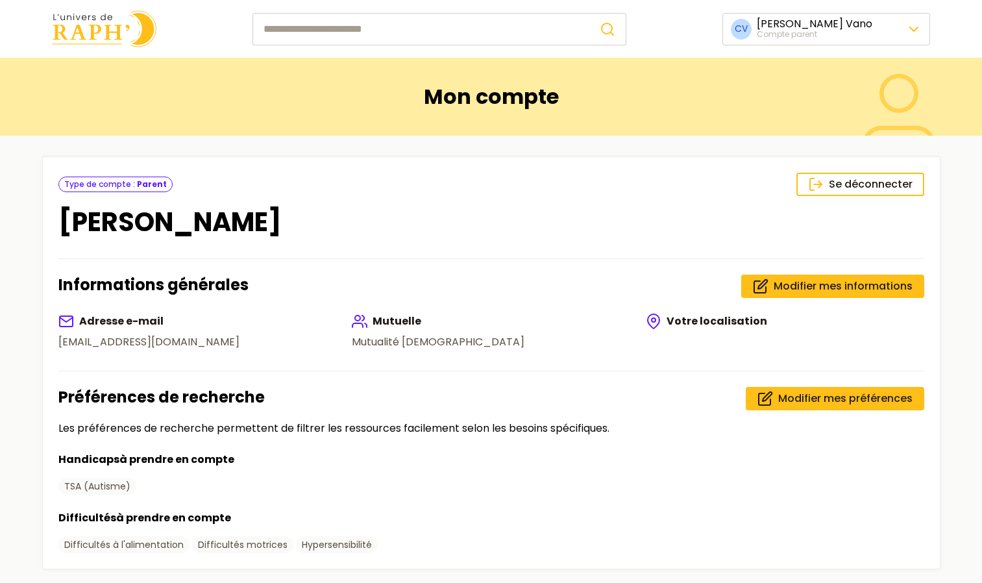
click at [110, 190] on div "Type de compte : Parent" at bounding box center [115, 184] width 114 height 16
click at [113, 184] on div "Type de compte : Parent" at bounding box center [115, 184] width 114 height 16
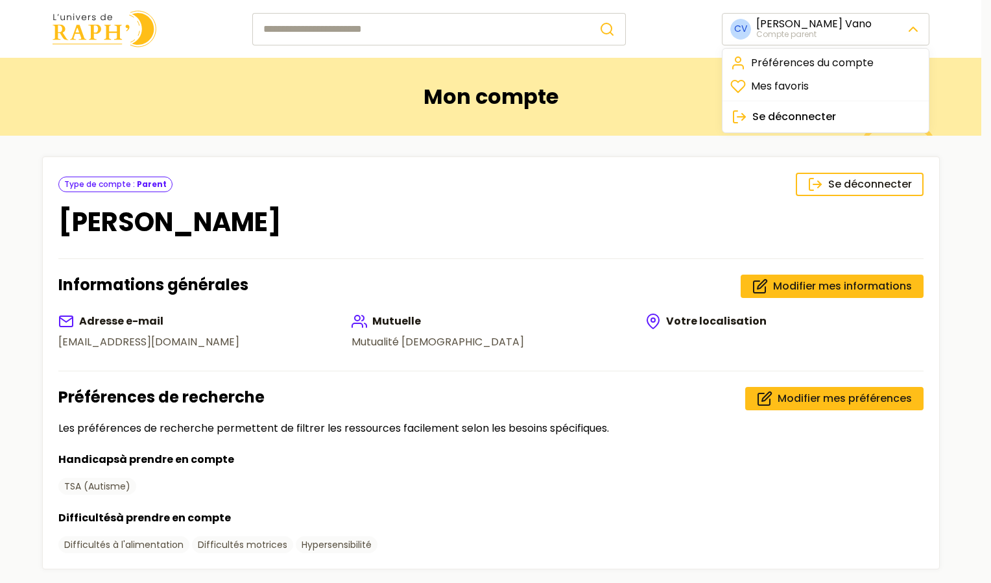
click at [767, 31] on html "CV Clara Vano Compte parent Mon compte Se déconnecter Type de compte : Parent C…" at bounding box center [495, 434] width 991 height 869
click at [789, 64] on link "Préférences du compte" at bounding box center [825, 62] width 201 height 23
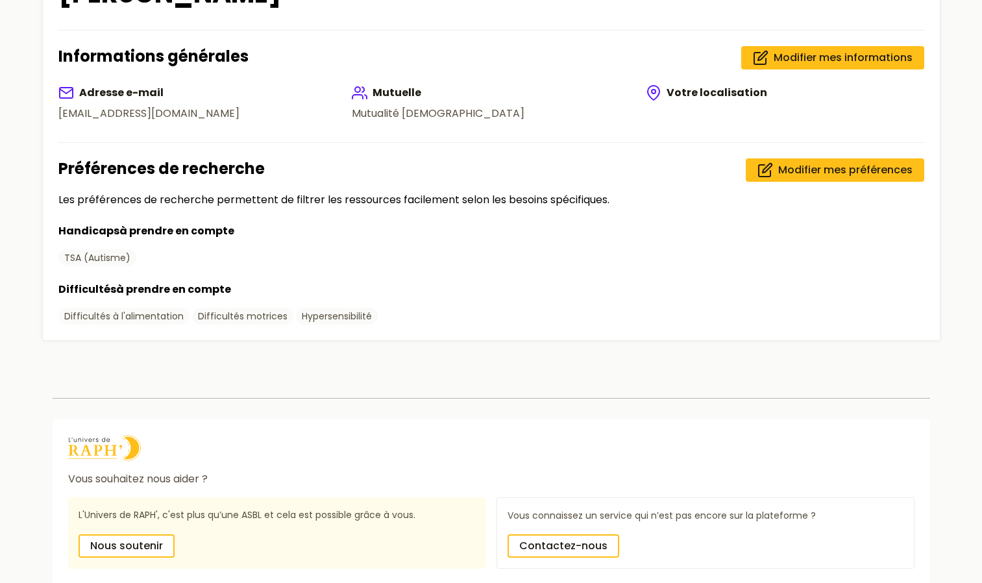
scroll to position [226, 0]
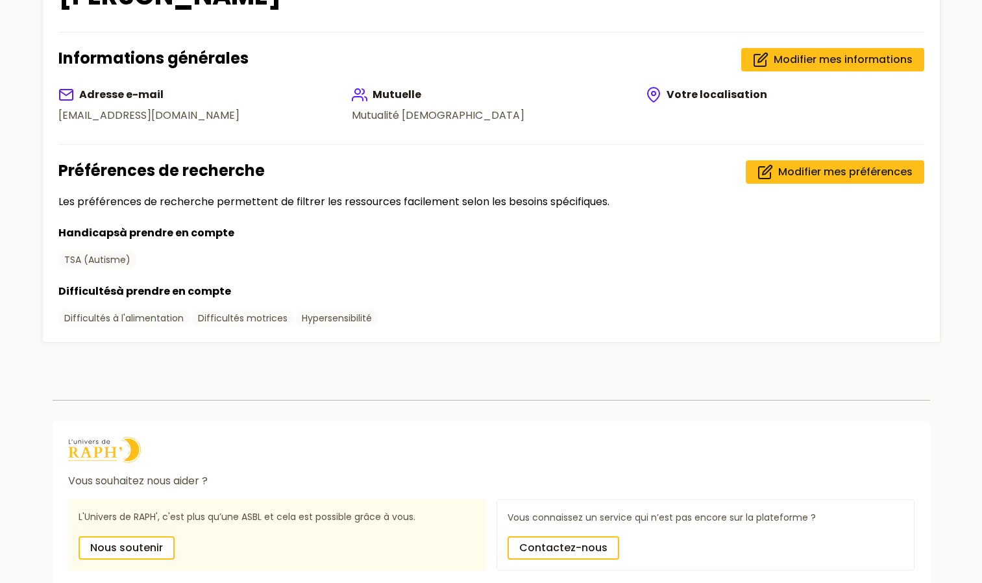
click at [503, 250] on div "Handicaps à prendre en compte TSA (Autisme)" at bounding box center [490, 246] width 865 height 43
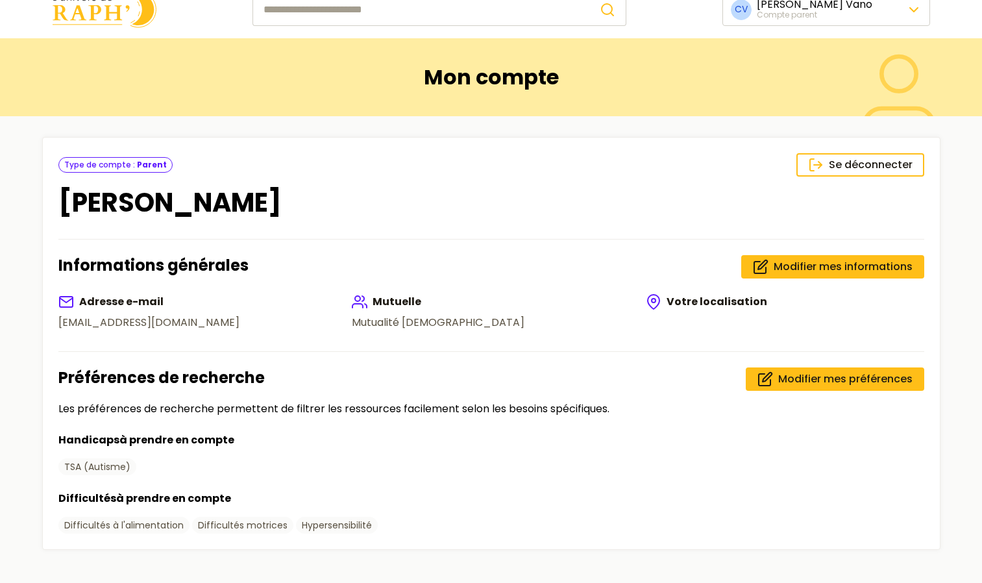
scroll to position [0, 0]
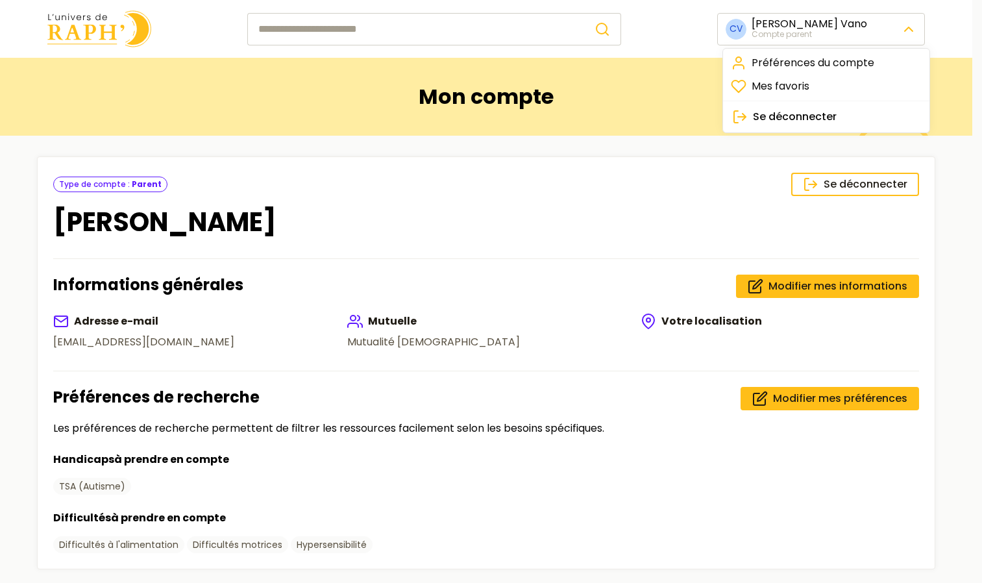
click at [840, 29] on html "CV Clara Vano Compte parent Mon compte Se déconnecter Type de compte : Parent C…" at bounding box center [491, 434] width 982 height 869
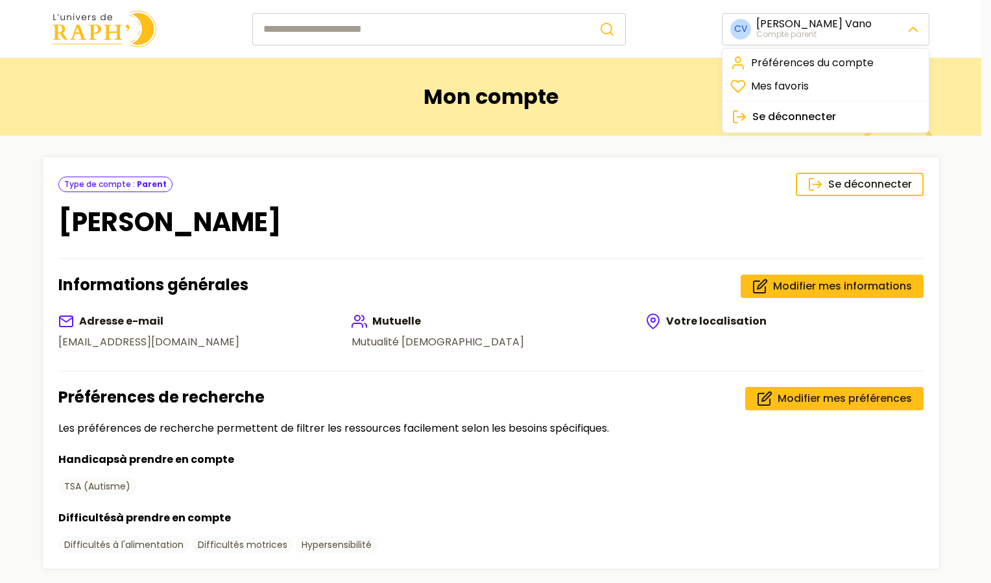
click at [352, 26] on html "CV Clara Vano Compte parent Mon compte Se déconnecter Type de compte : Parent C…" at bounding box center [495, 434] width 991 height 869
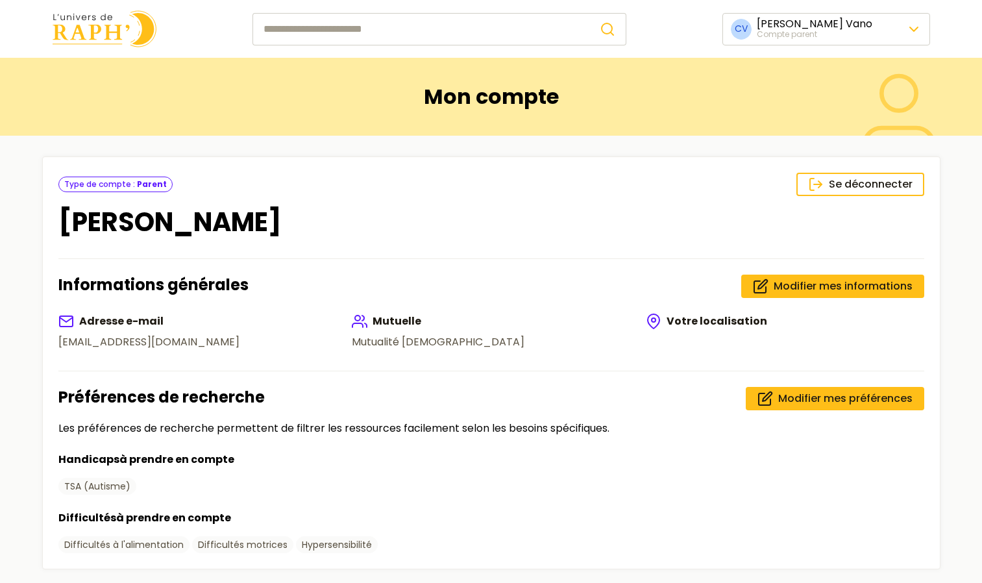
click at [334, 26] on input "search" at bounding box center [420, 29] width 337 height 32
click at [612, 32] on icon "submit" at bounding box center [607, 29] width 16 height 16
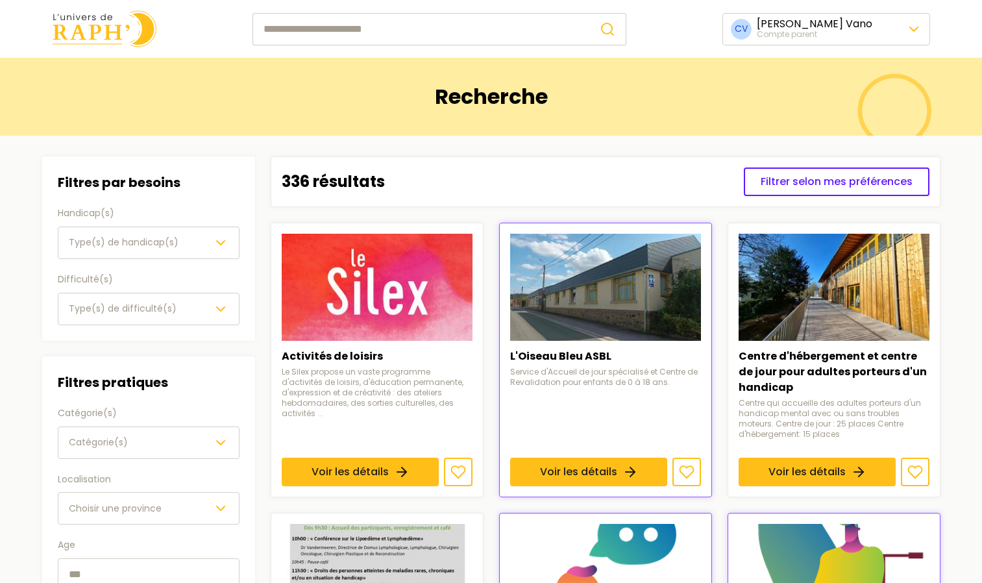
click at [176, 360] on div "Filtres pratiques Catégorie(s) Catégorie(s) Localisation Choisir une province A…" at bounding box center [148, 514] width 213 height 316
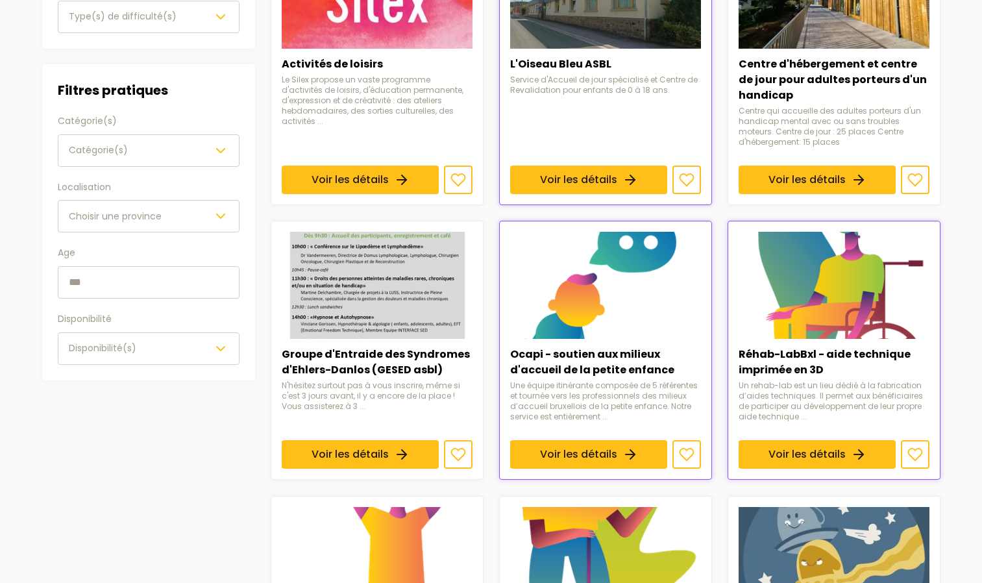
scroll to position [295, 0]
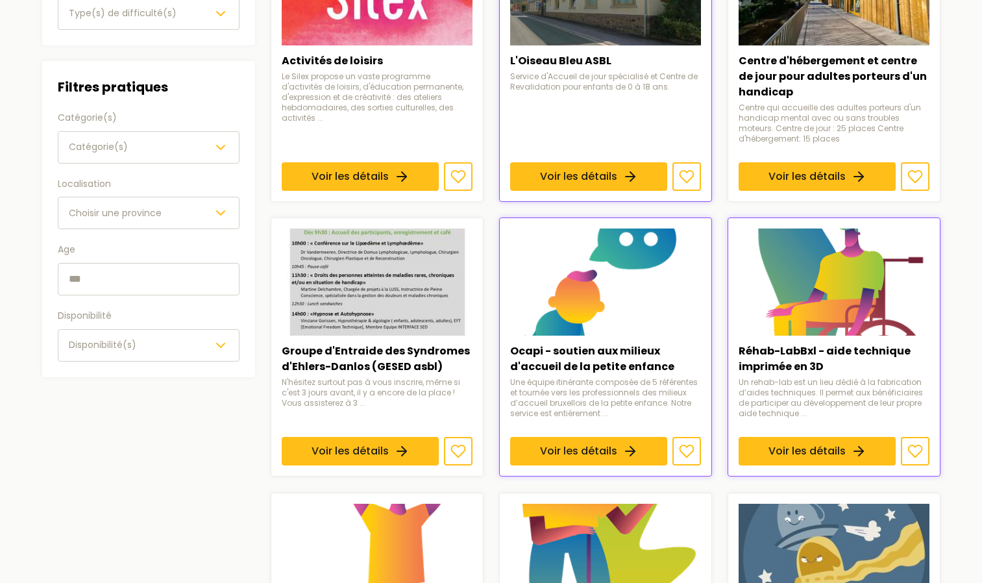
click at [106, 278] on input "text" at bounding box center [149, 279] width 182 height 32
click at [139, 217] on span "Choisir une province" at bounding box center [115, 212] width 93 height 13
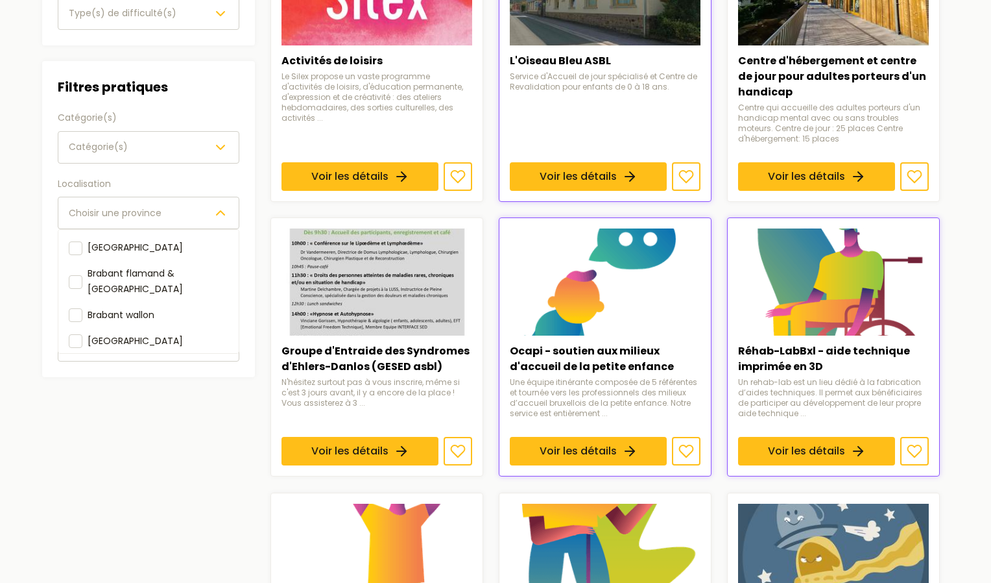
click at [26, 219] on main "Recherche Filtres Filtres par besoins Handicap(s) Type(s) de handicap(s) Diffic…" at bounding box center [491, 405] width 982 height 1284
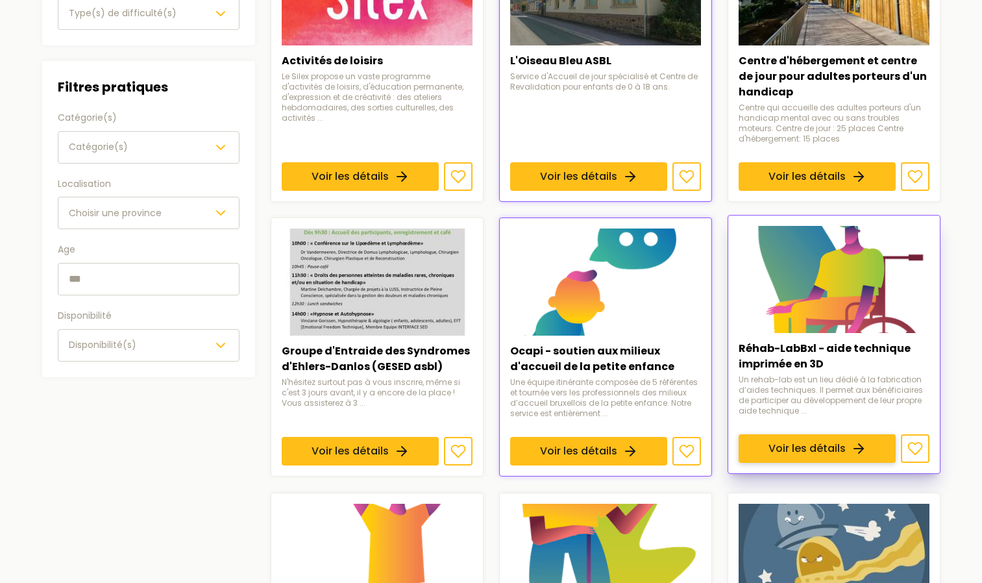
click at [876, 435] on link "Voir les détails" at bounding box center [816, 449] width 157 height 29
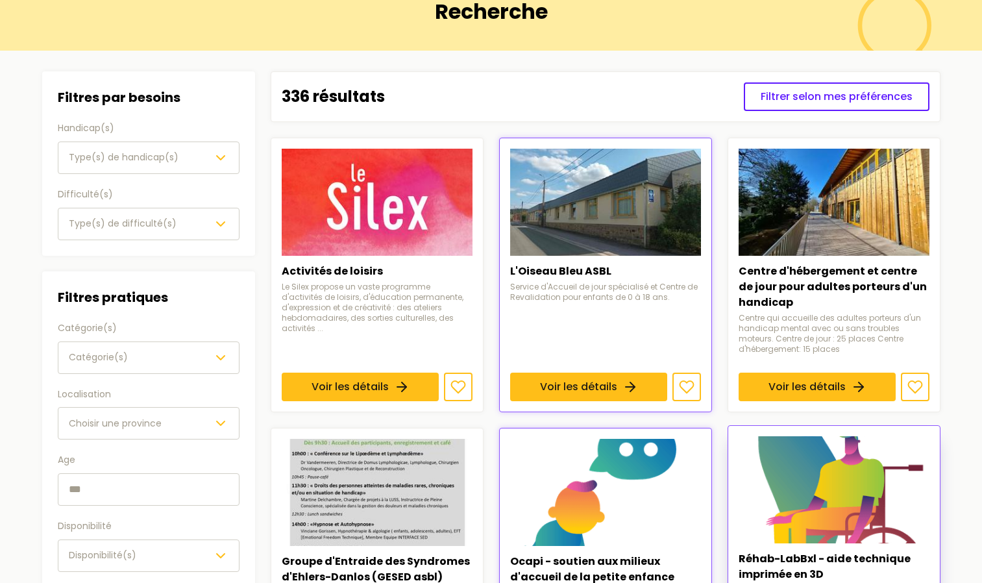
scroll to position [0, 0]
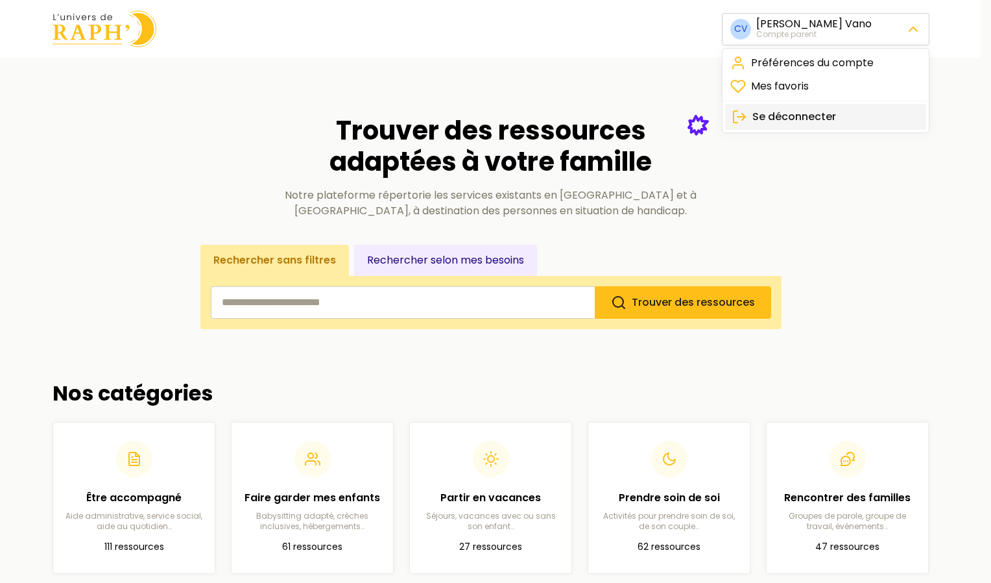
click at [832, 121] on span "Se déconnecter" at bounding box center [795, 117] width 84 height 16
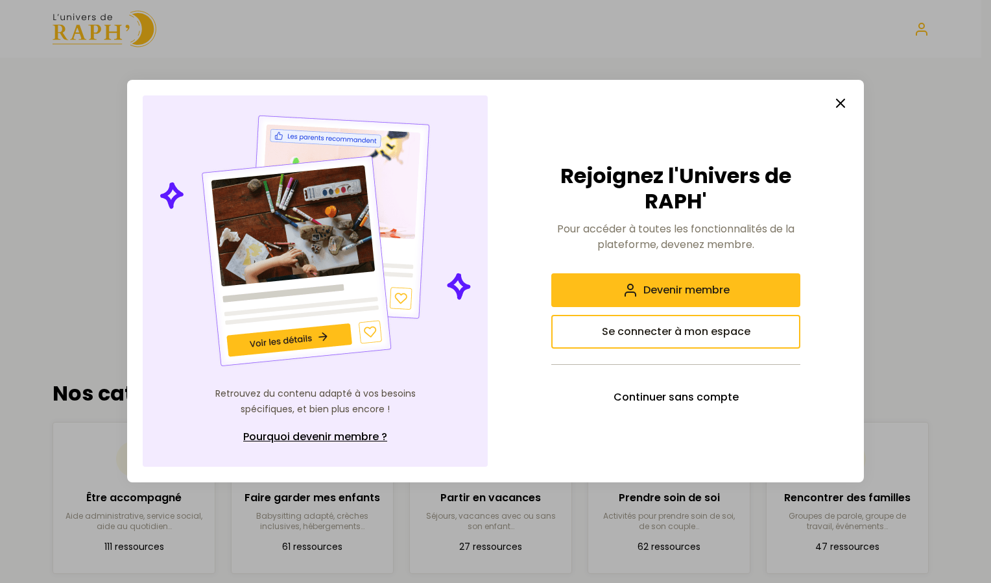
click at [843, 103] on icon "button" at bounding box center [841, 103] width 16 height 16
